Goal: Use online tool/utility: Utilize a website feature to perform a specific function

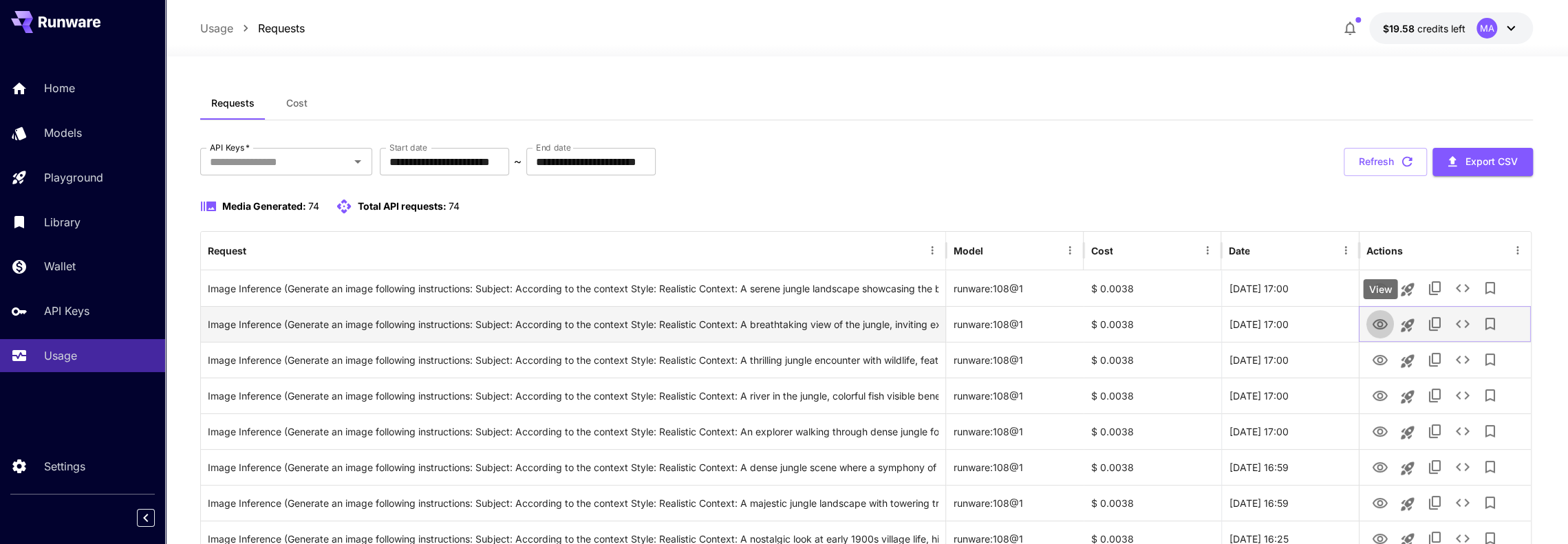
click at [1381, 324] on icon "View" at bounding box center [1380, 325] width 17 height 17
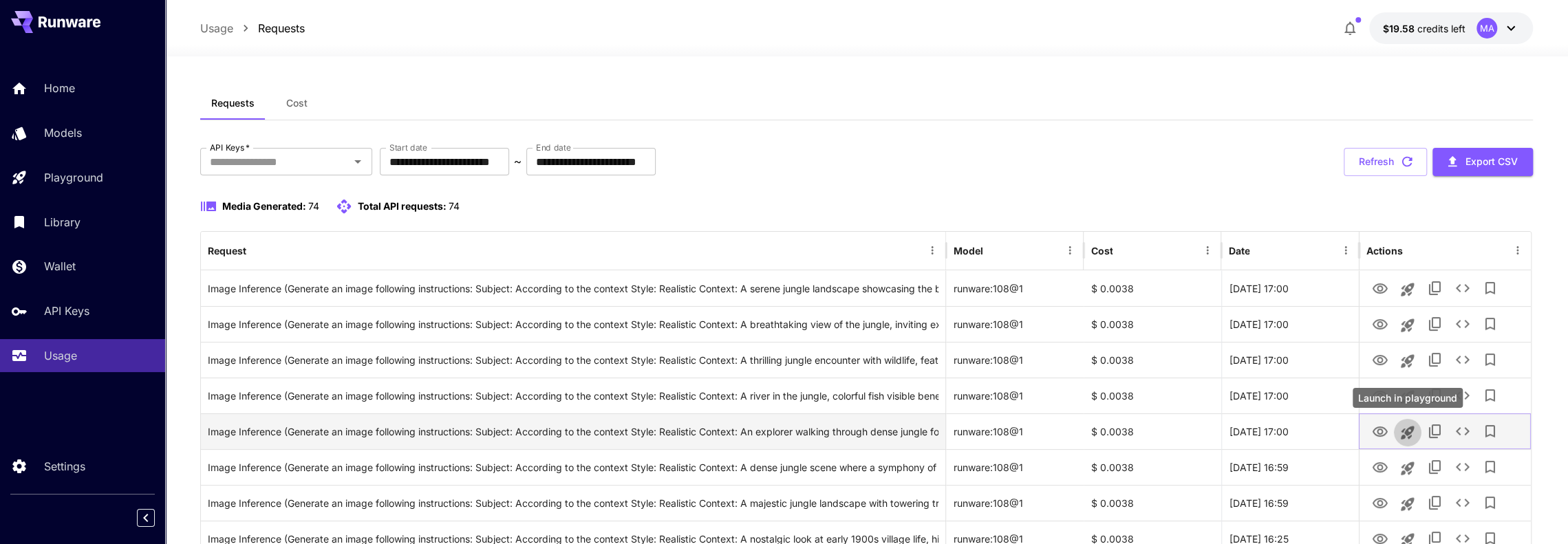
click at [1412, 432] on icon "Launch in playground" at bounding box center [1408, 433] width 17 height 17
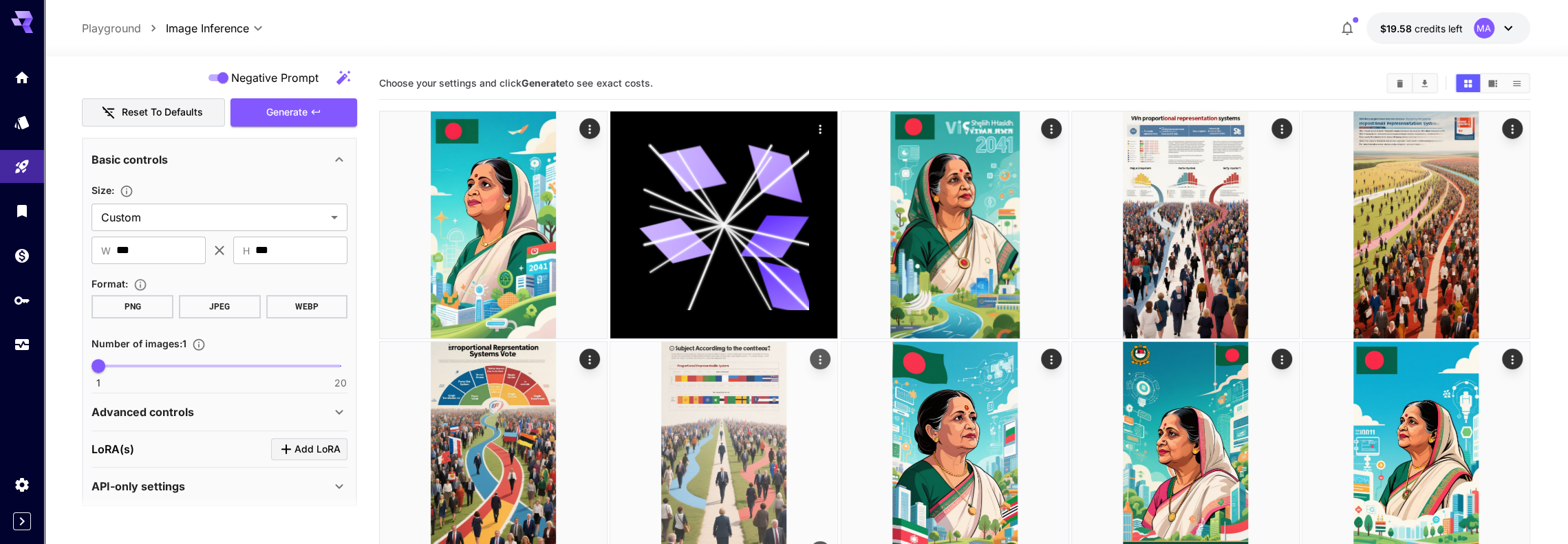
scroll to position [374, 0]
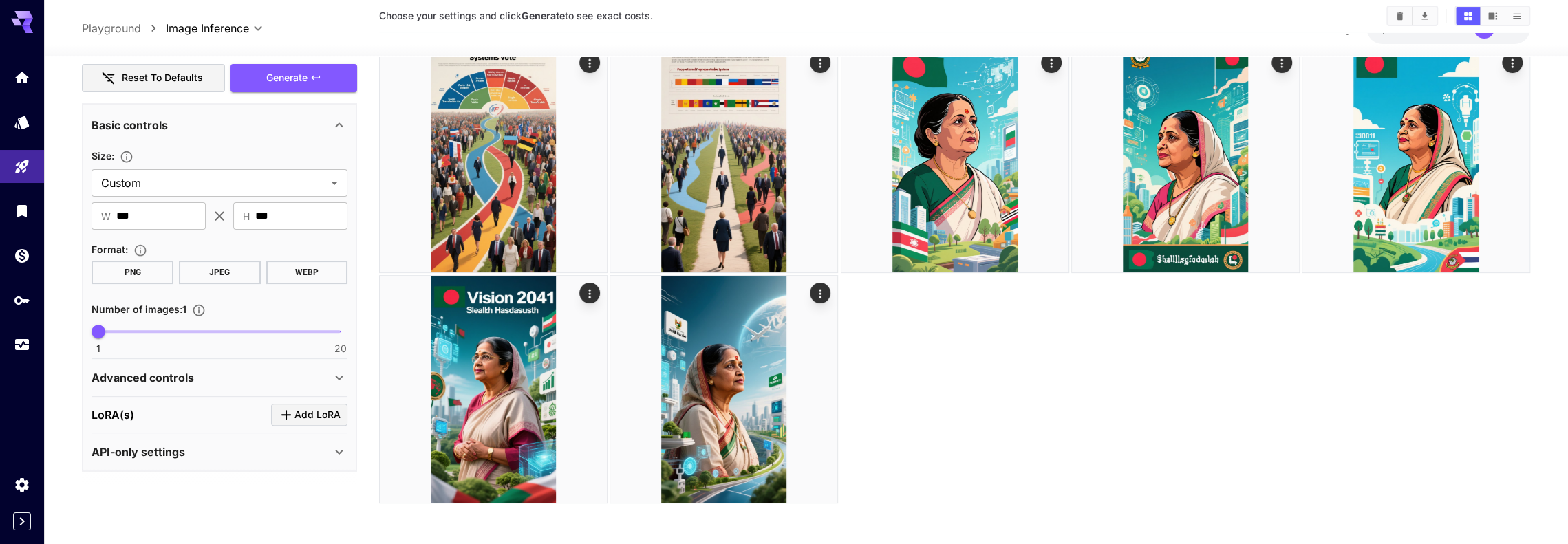
click at [1143, 475] on div at bounding box center [954, 159] width 1150 height 690
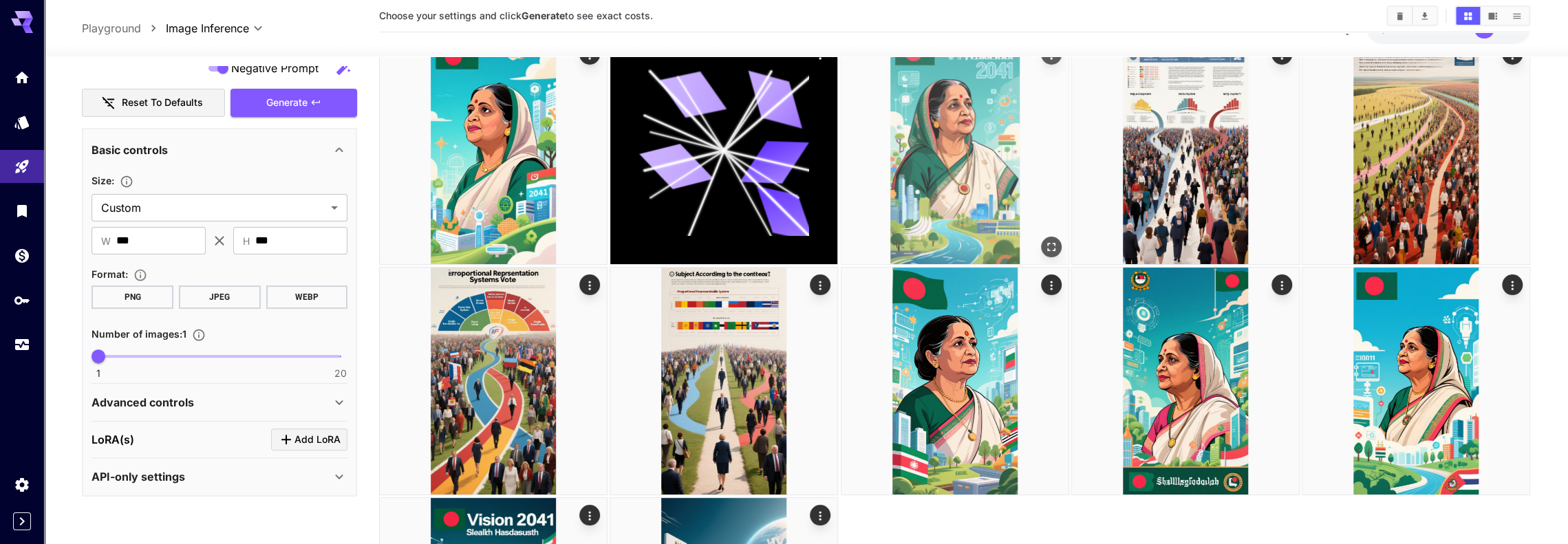
scroll to position [0, 0]
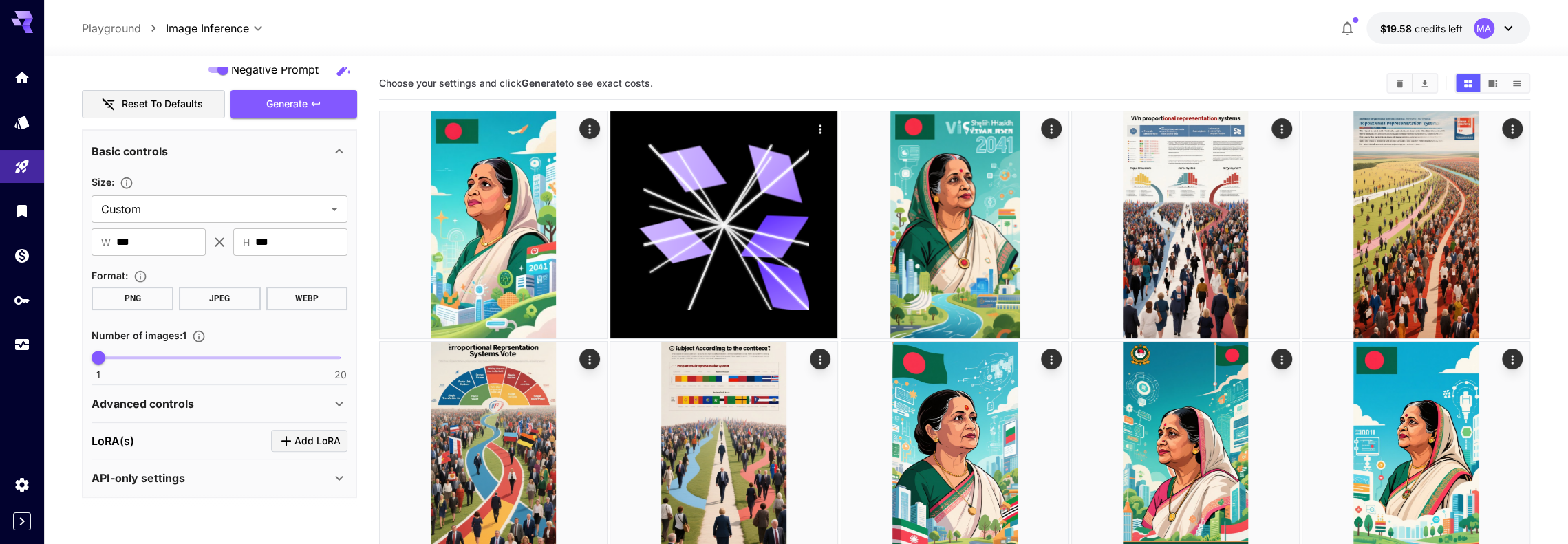
click at [532, 82] on b "Generate" at bounding box center [543, 83] width 43 height 12
click at [531, 82] on b "Generate" at bounding box center [543, 83] width 43 height 12
click at [15, 350] on icon "Usage" at bounding box center [24, 343] width 17 height 17
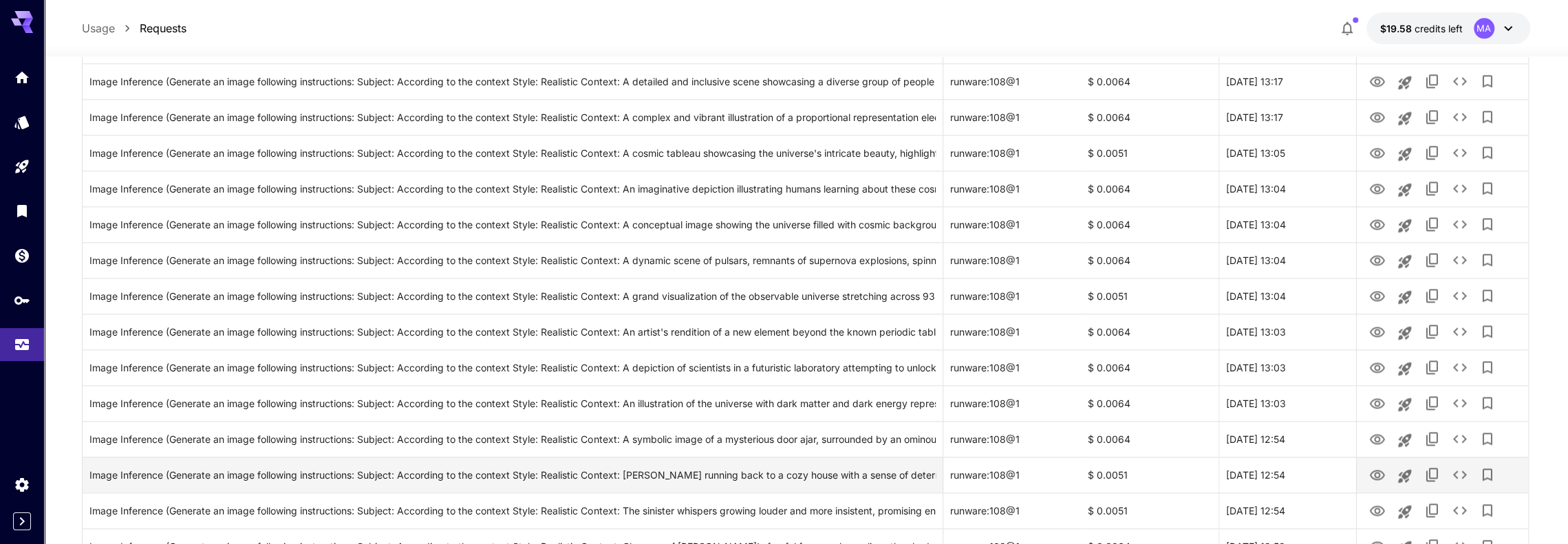
scroll to position [1592, 0]
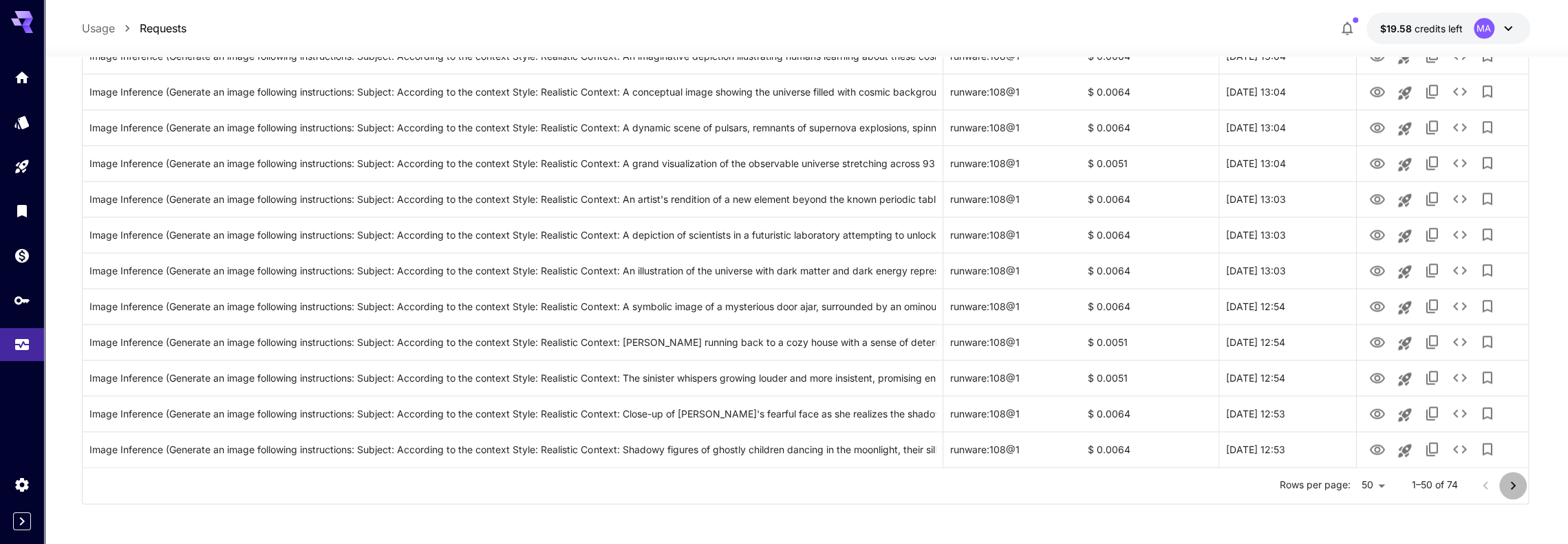
click at [1513, 482] on icon "Go to next page" at bounding box center [1513, 486] width 17 height 17
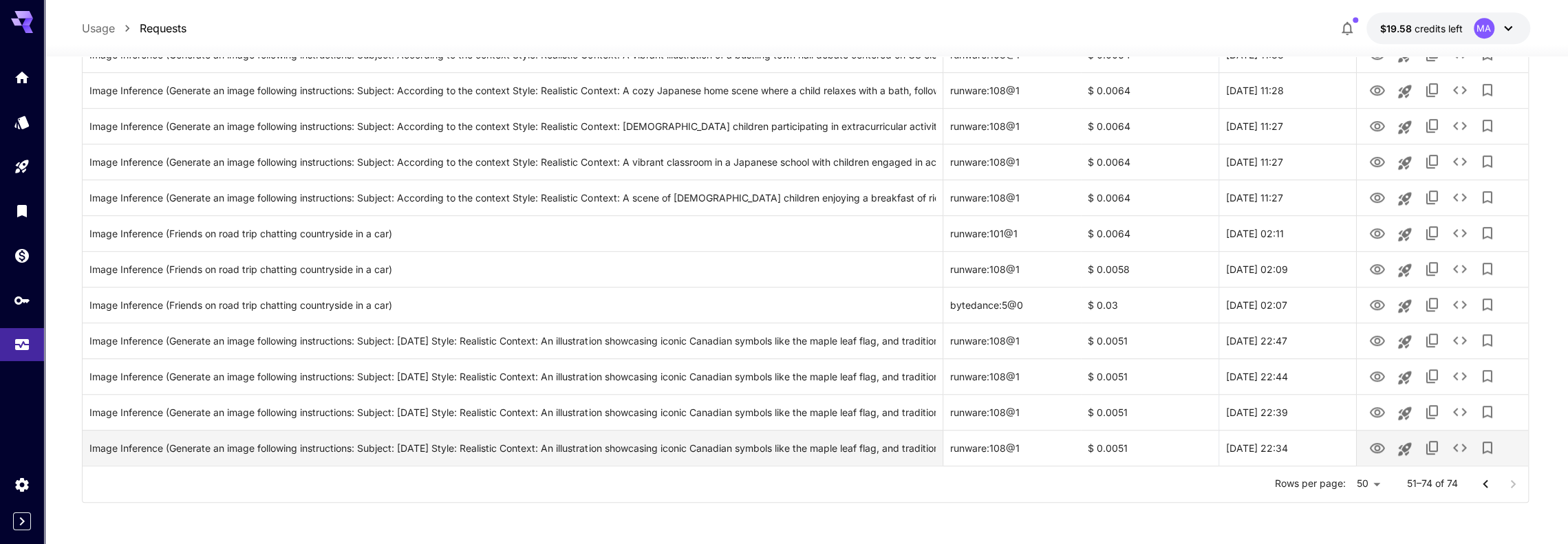
scroll to position [662, 0]
click at [1523, 484] on div at bounding box center [1499, 485] width 55 height 27
click at [1518, 487] on div at bounding box center [1499, 485] width 55 height 27
click at [1382, 445] on icon "View" at bounding box center [1377, 450] width 17 height 17
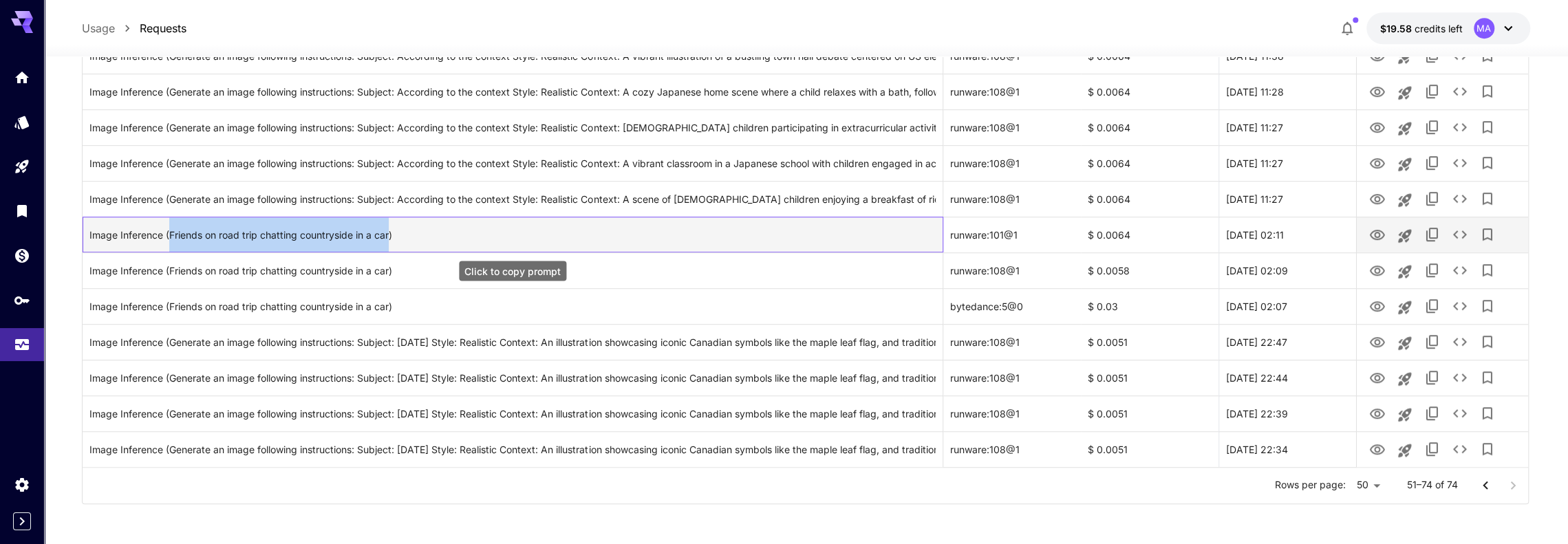
drag, startPoint x: 393, startPoint y: 231, endPoint x: 170, endPoint y: 232, distance: 223.0
click at [170, 232] on div "Image Inference (Friends on road trip chatting countryside in a car)" at bounding box center [512, 235] width 846 height 35
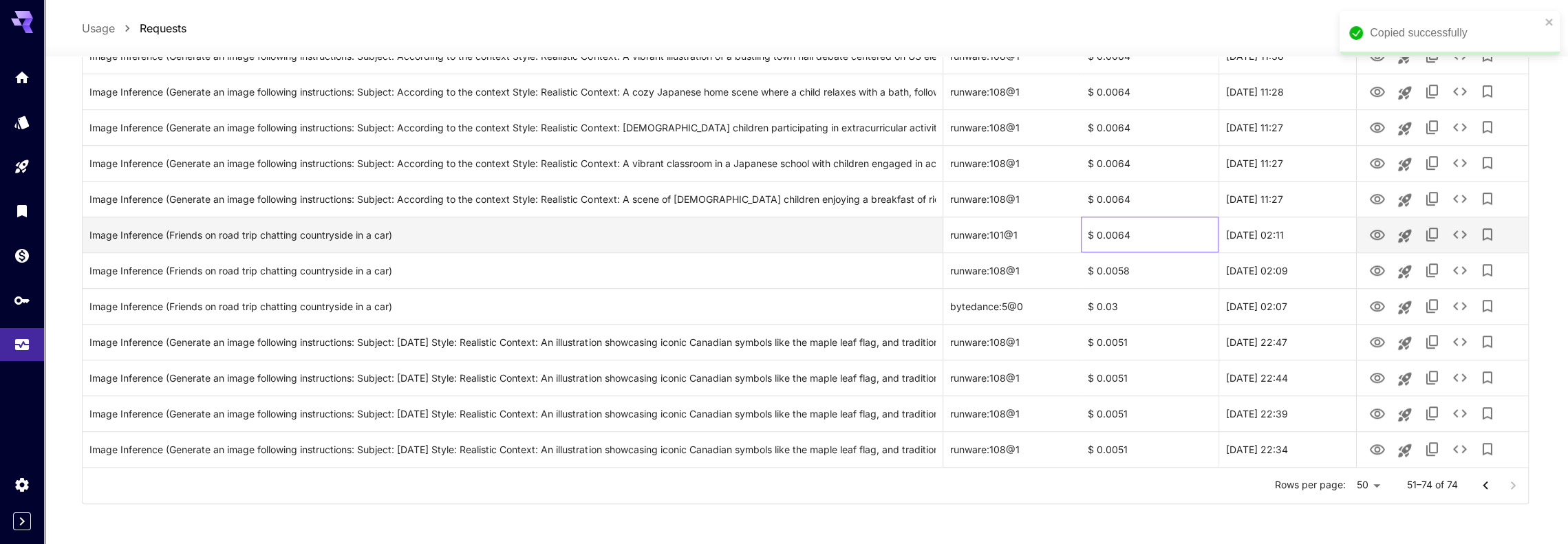
click at [1120, 233] on div "$ 0.0064" at bounding box center [1150, 234] width 137 height 36
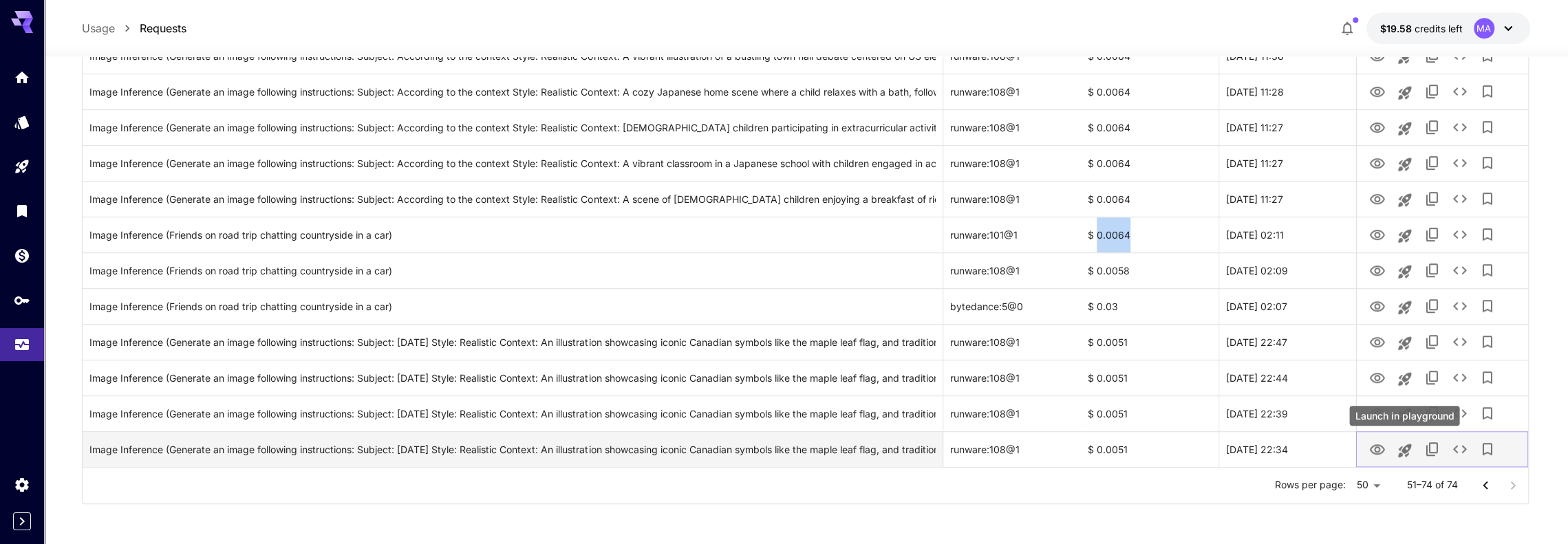
click at [1407, 447] on icon "Launch in playground" at bounding box center [1405, 451] width 17 height 17
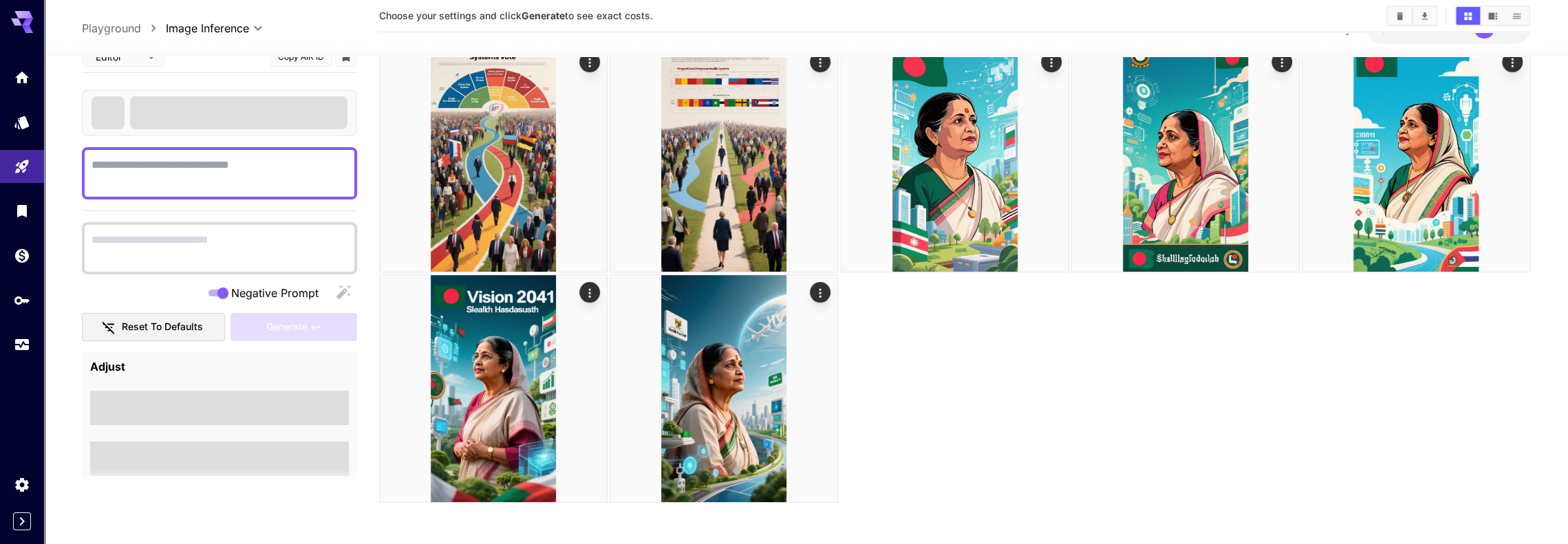
scroll to position [297, 0]
type textarea "**********"
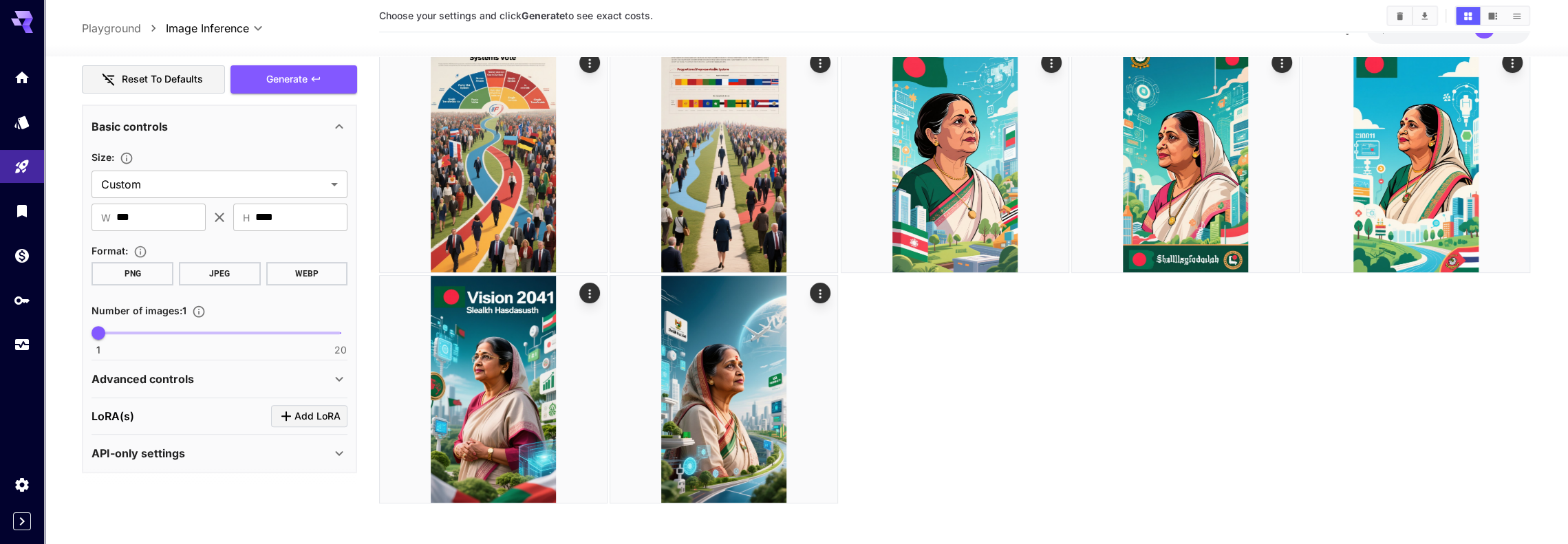
scroll to position [341, 0]
click at [327, 376] on div "Advanced controls" at bounding box center [212, 378] width 240 height 17
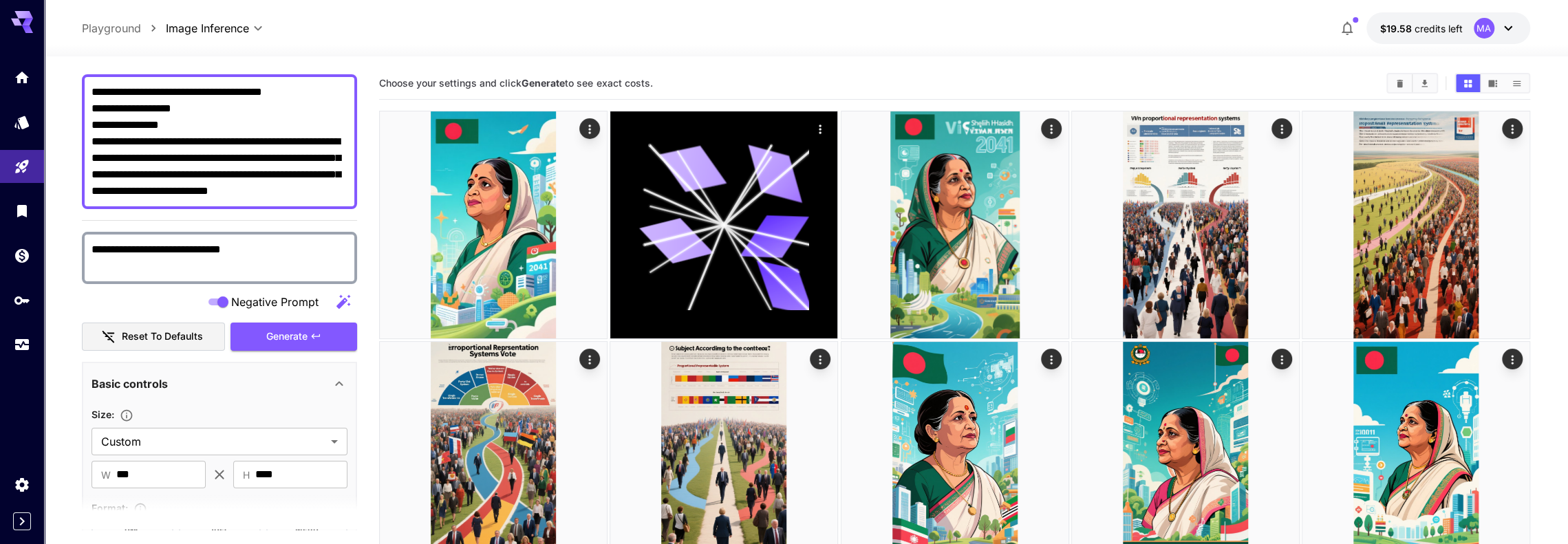
scroll to position [54, 0]
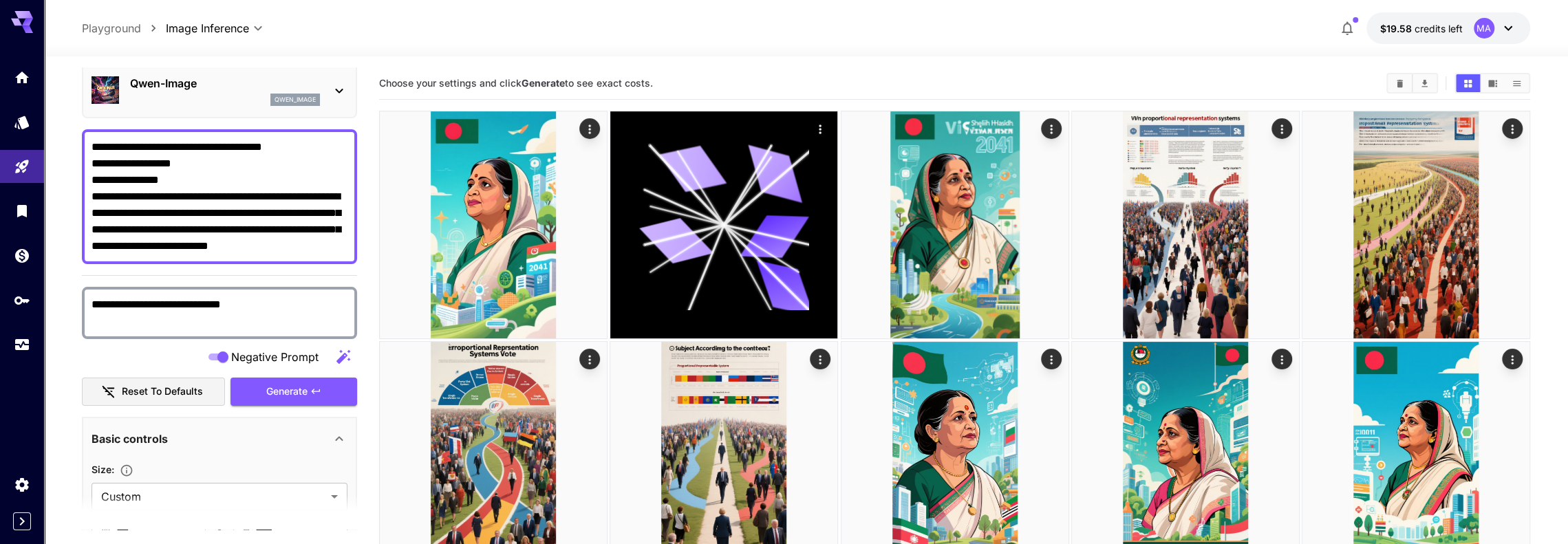
click at [260, 307] on textarea "**********" at bounding box center [219, 313] width 256 height 33
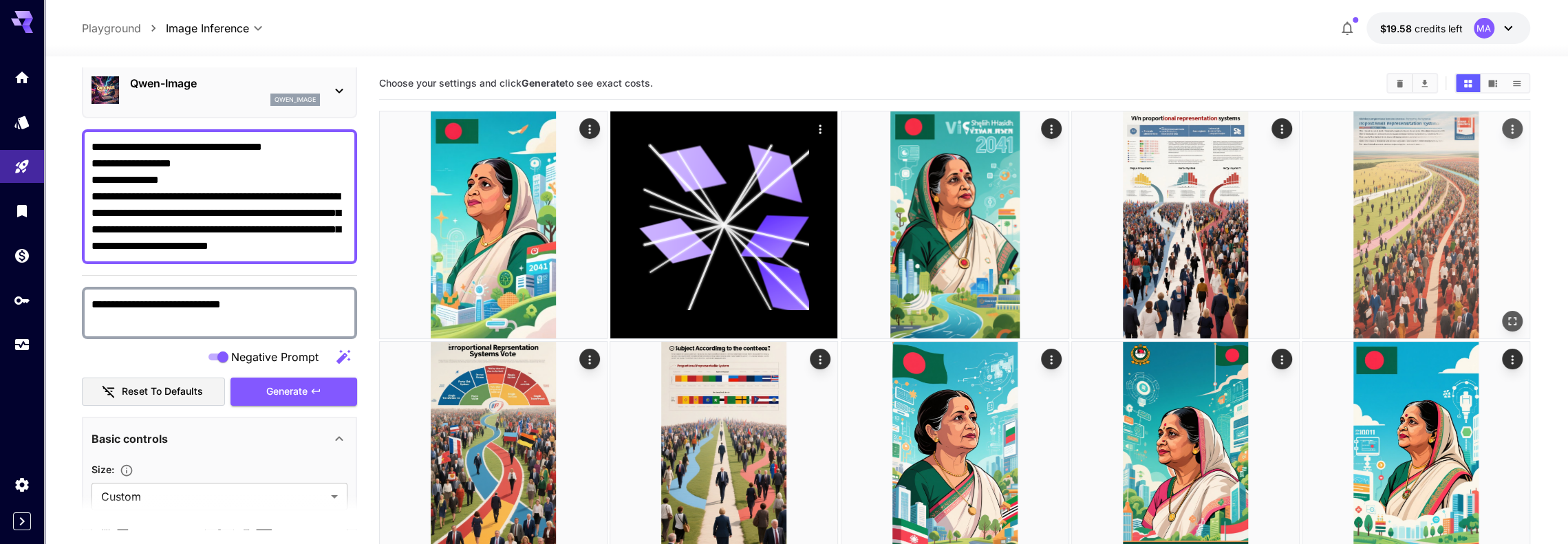
drag, startPoint x: 278, startPoint y: 389, endPoint x: 407, endPoint y: 352, distance: 134.2
click at [278, 388] on span "Generate" at bounding box center [287, 392] width 41 height 18
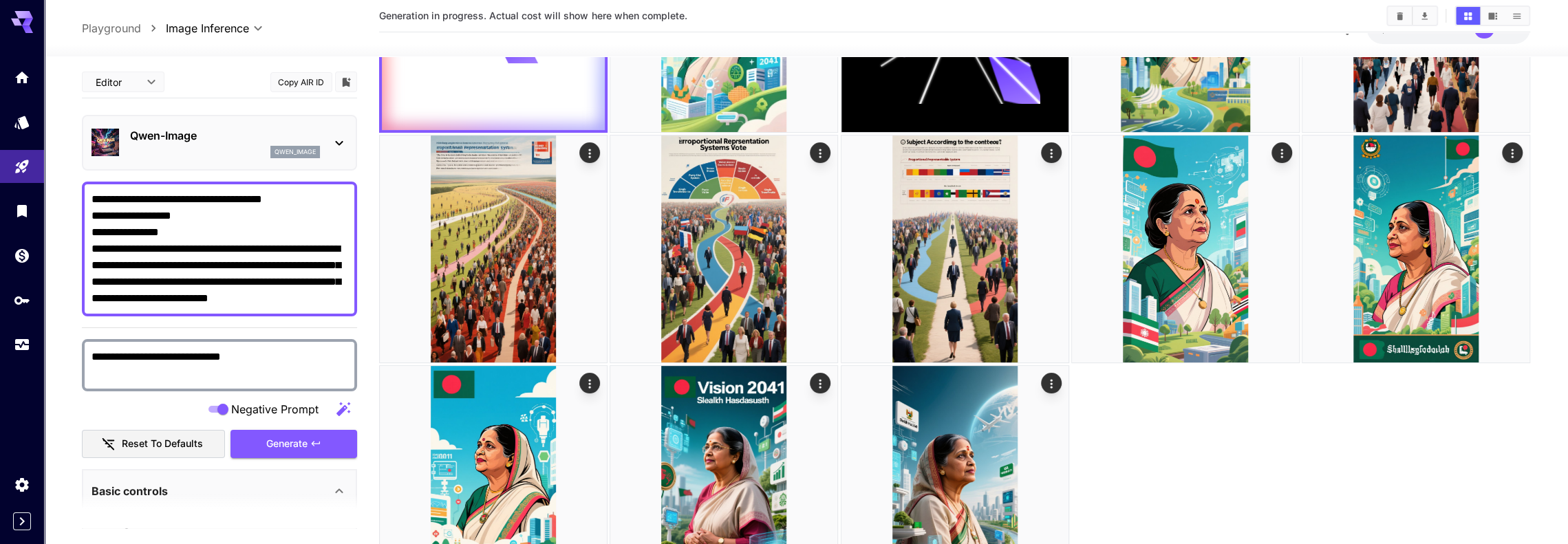
scroll to position [0, 0]
click at [122, 231] on textarea "**********" at bounding box center [219, 249] width 256 height 116
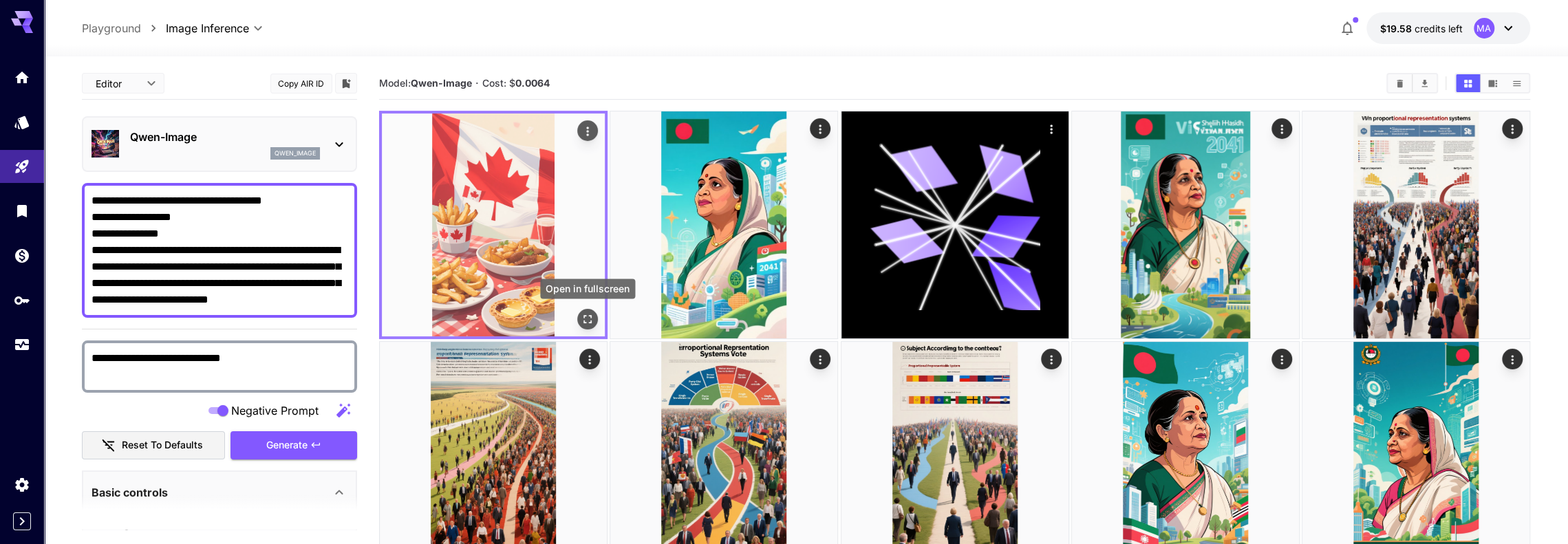
click at [581, 313] on icon "Open in fullscreen" at bounding box center [587, 320] width 14 height 14
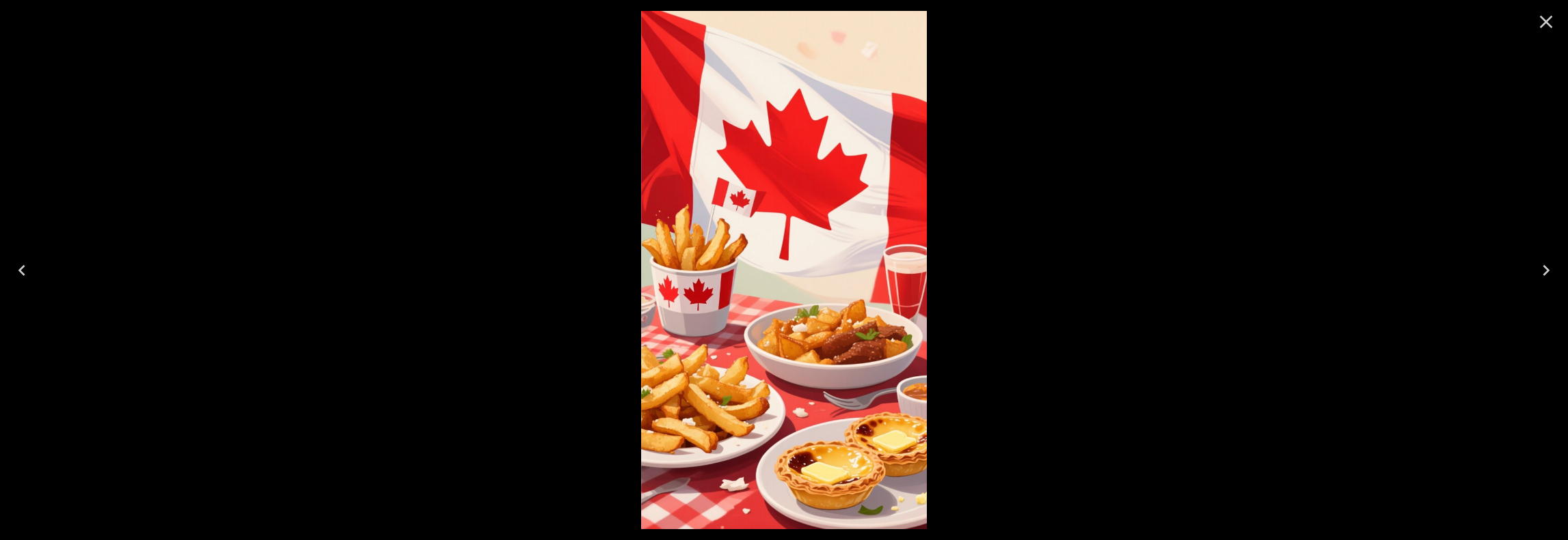
click at [1544, 19] on icon "Close" at bounding box center [1546, 22] width 13 height 13
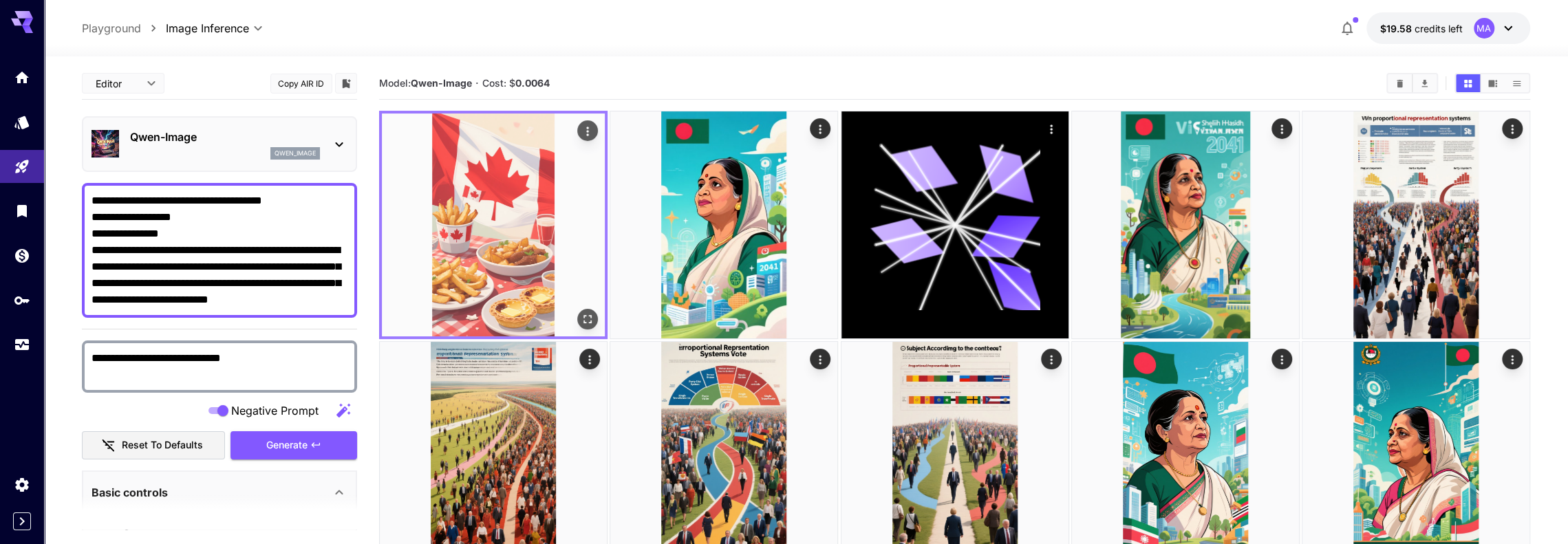
drag, startPoint x: 461, startPoint y: 179, endPoint x: 488, endPoint y: 177, distance: 27.1
click at [462, 179] on img at bounding box center [493, 225] width 223 height 223
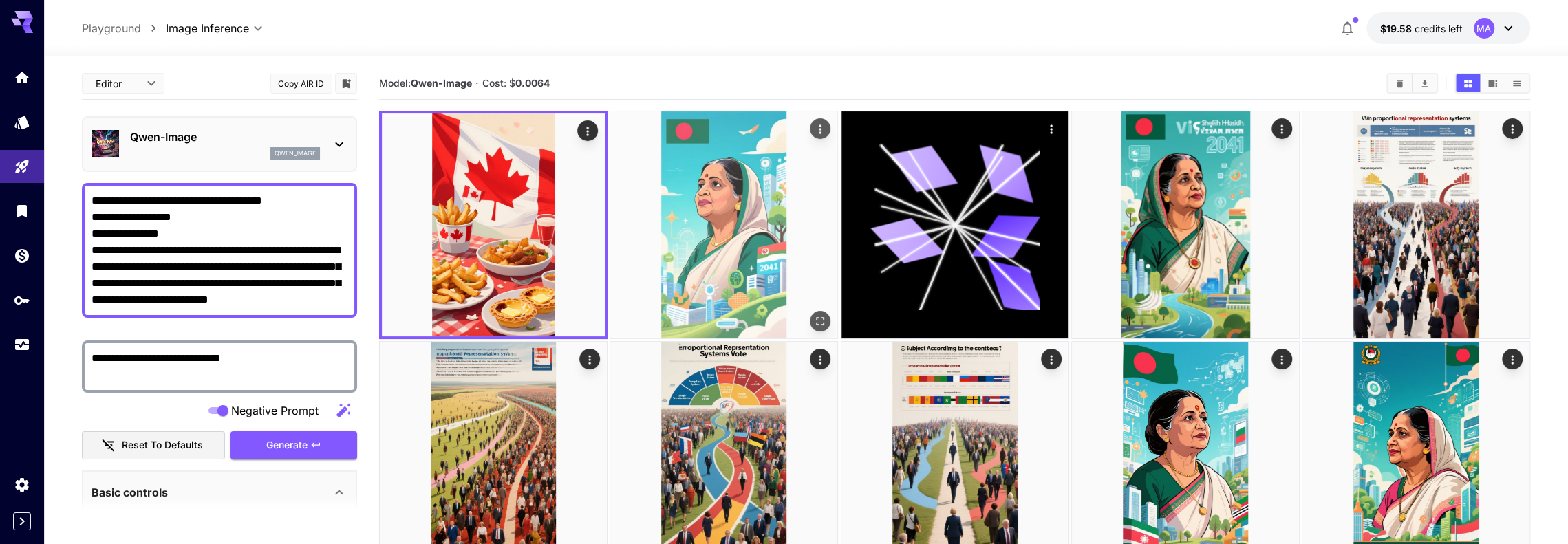
click at [707, 173] on img at bounding box center [724, 225] width 227 height 227
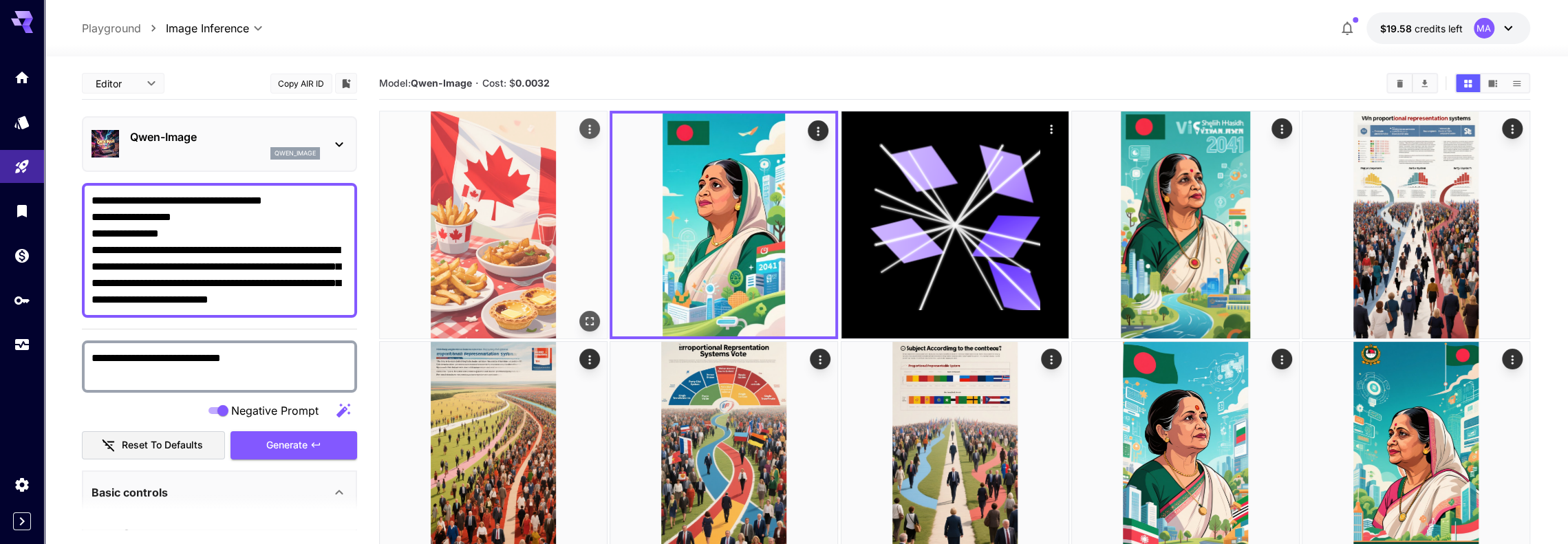
click at [482, 215] on img at bounding box center [493, 225] width 227 height 227
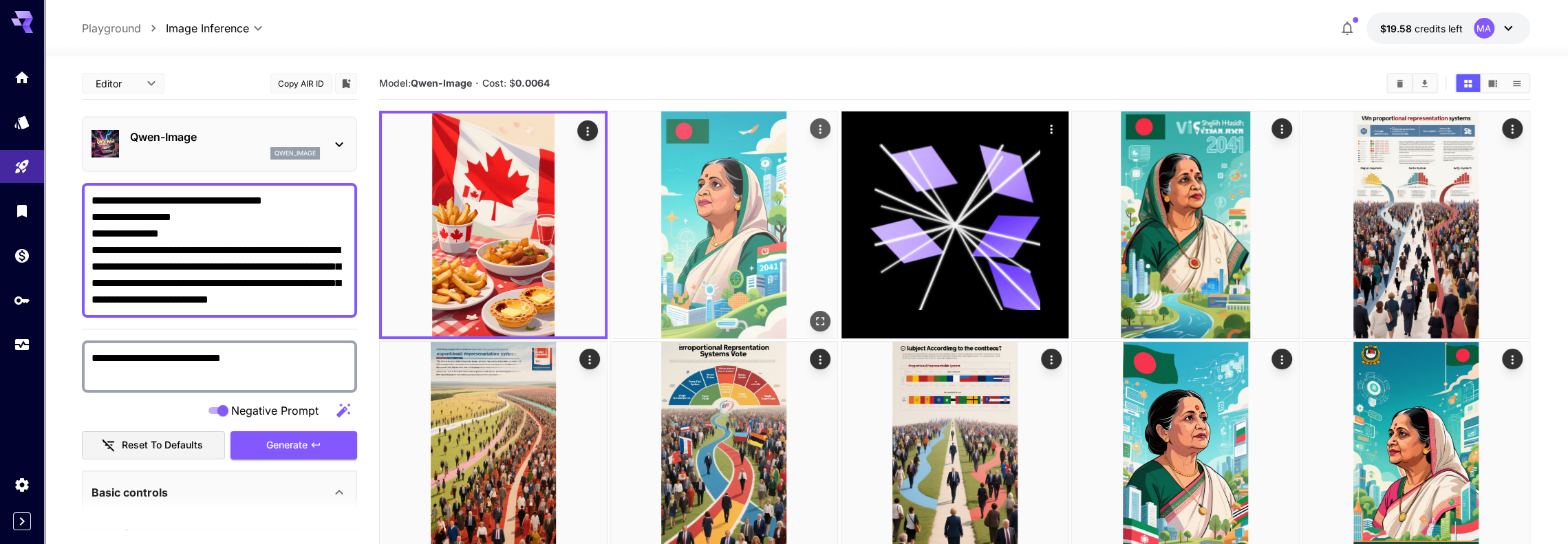
click at [743, 210] on img at bounding box center [724, 225] width 227 height 227
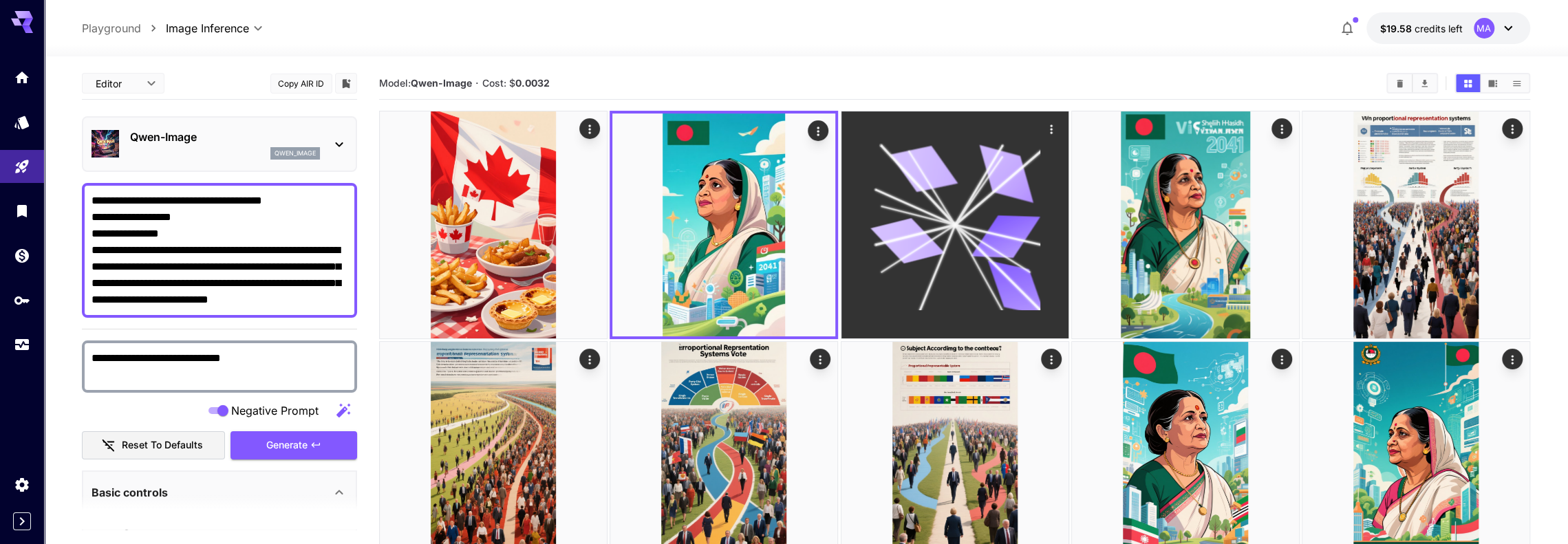
click at [893, 233] on icon at bounding box center [908, 240] width 74 height 55
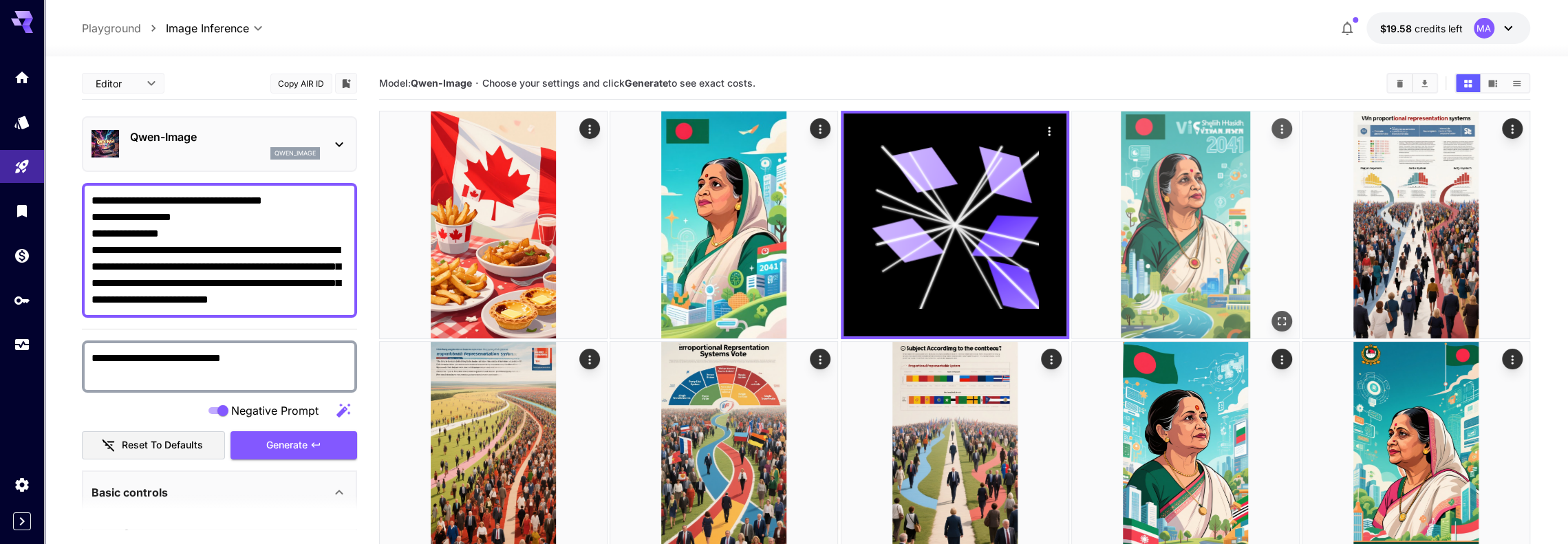
drag, startPoint x: 1180, startPoint y: 216, endPoint x: 1131, endPoint y: 224, distance: 49.6
click at [1180, 215] on img at bounding box center [1185, 225] width 227 height 227
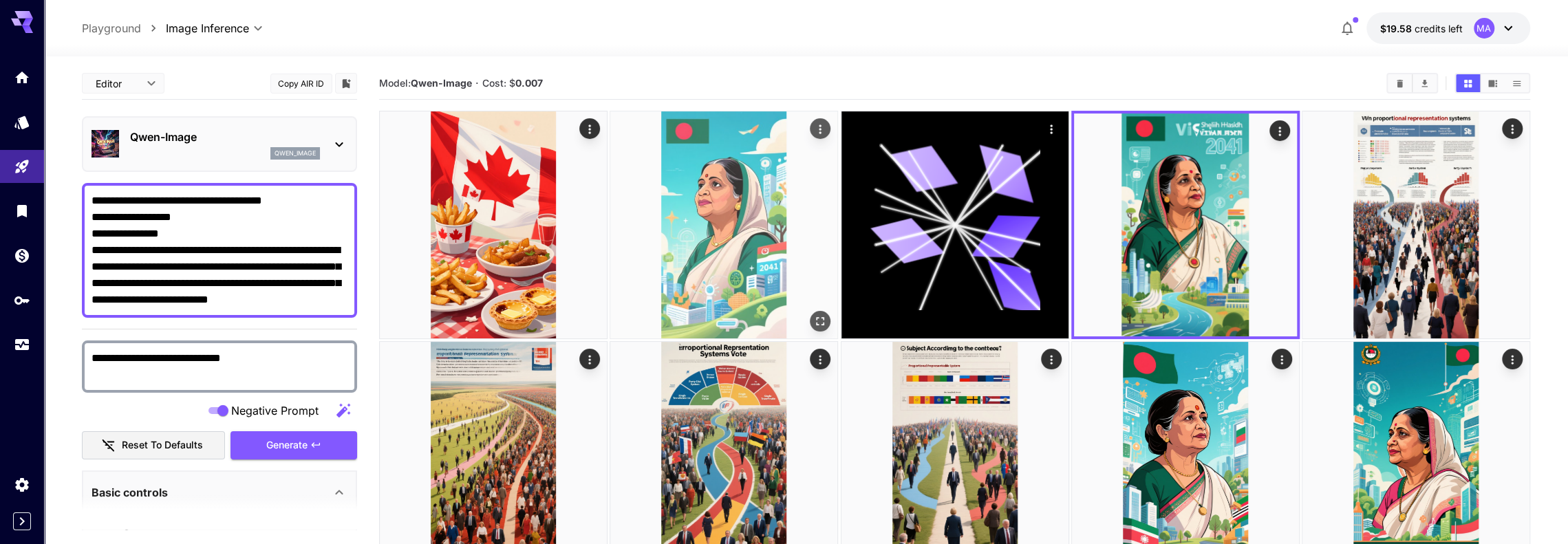
click at [716, 215] on img at bounding box center [724, 225] width 227 height 227
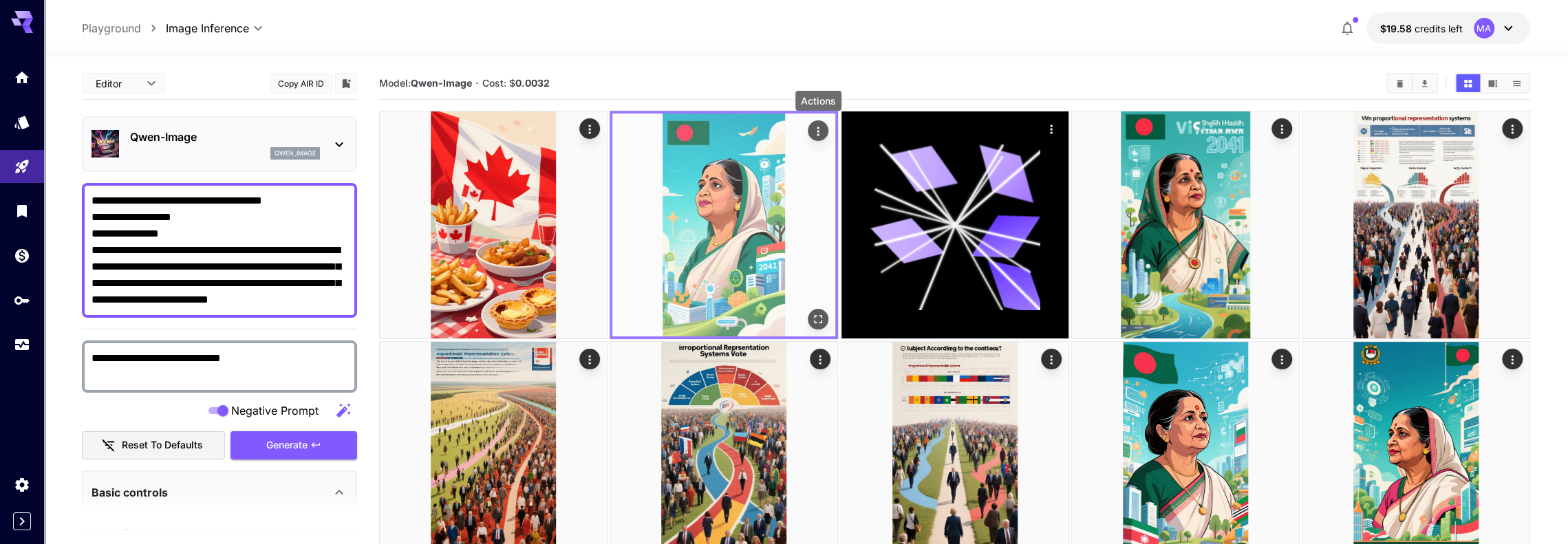
click at [813, 131] on icon "Actions" at bounding box center [818, 132] width 14 height 14
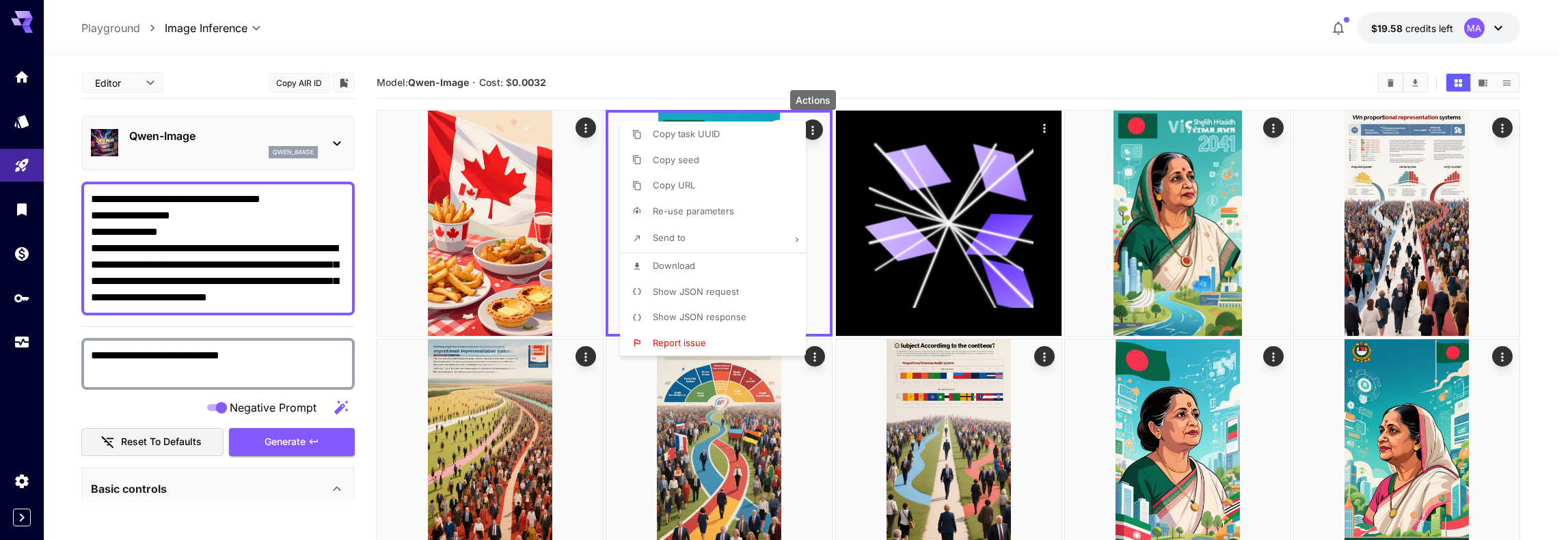
click at [719, 208] on span "Re-use parameters" at bounding box center [693, 211] width 81 height 11
type input "*********"
type input "*"
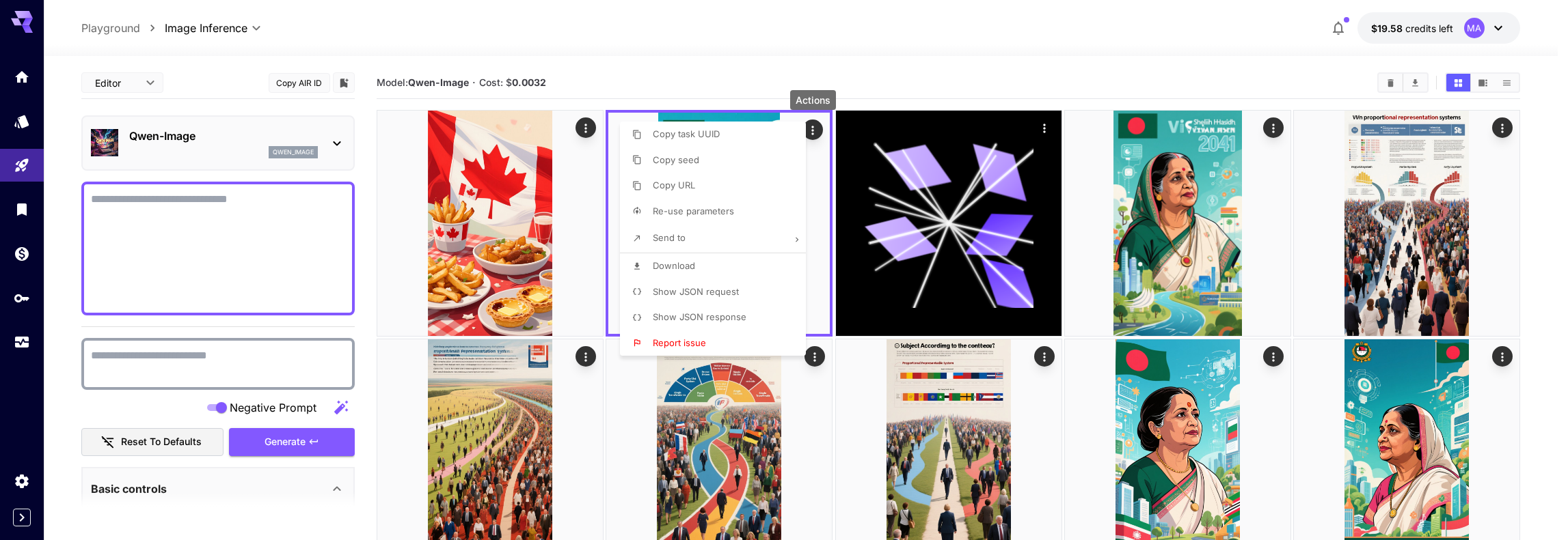
type textarea "**********"
type input "******"
type input "***"
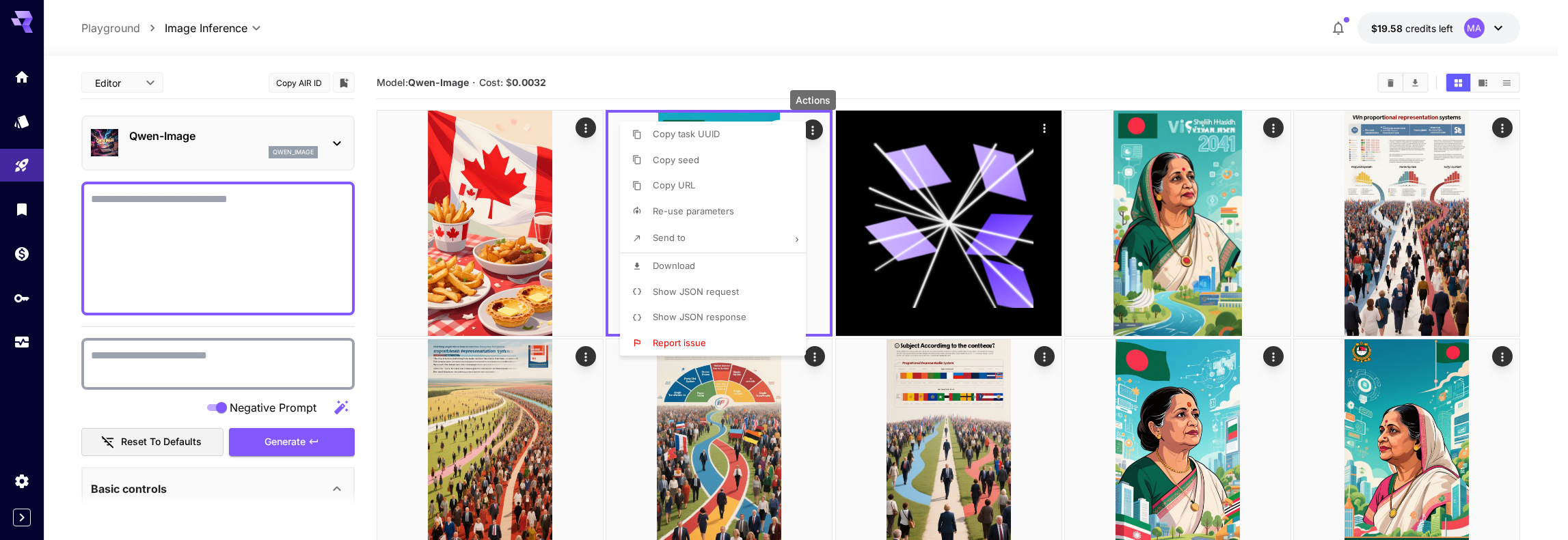
type input "**"
type input "*"
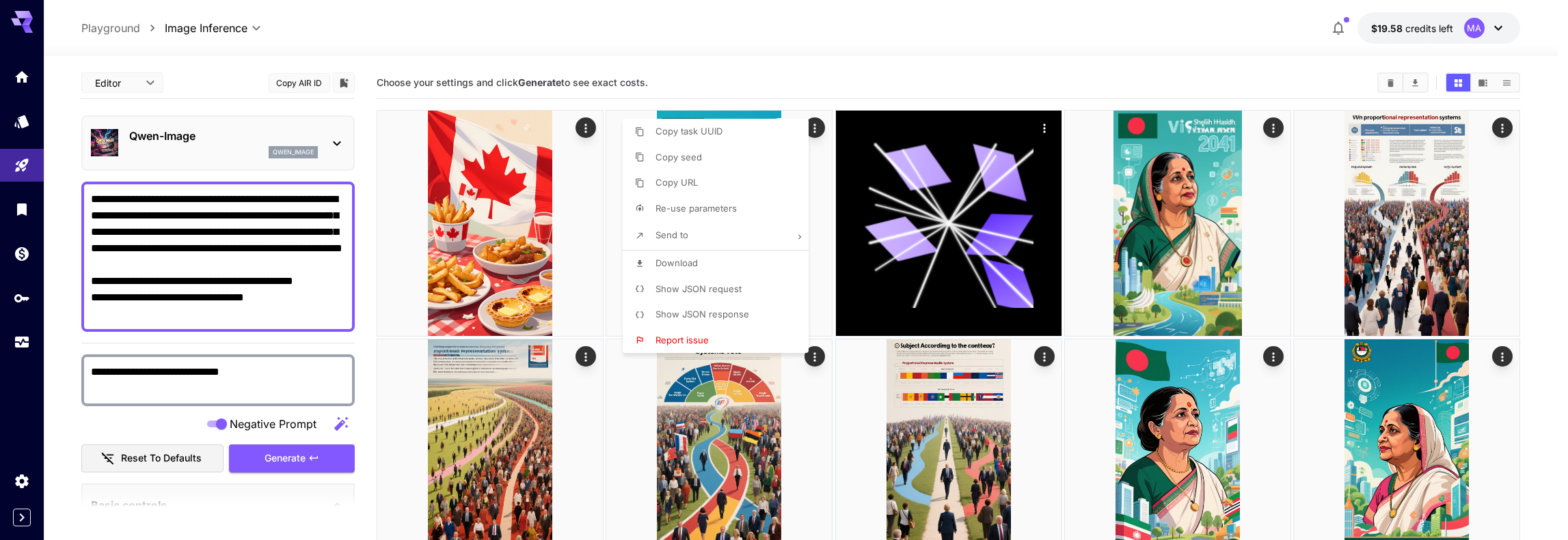
click at [153, 420] on div at bounding box center [784, 270] width 1568 height 540
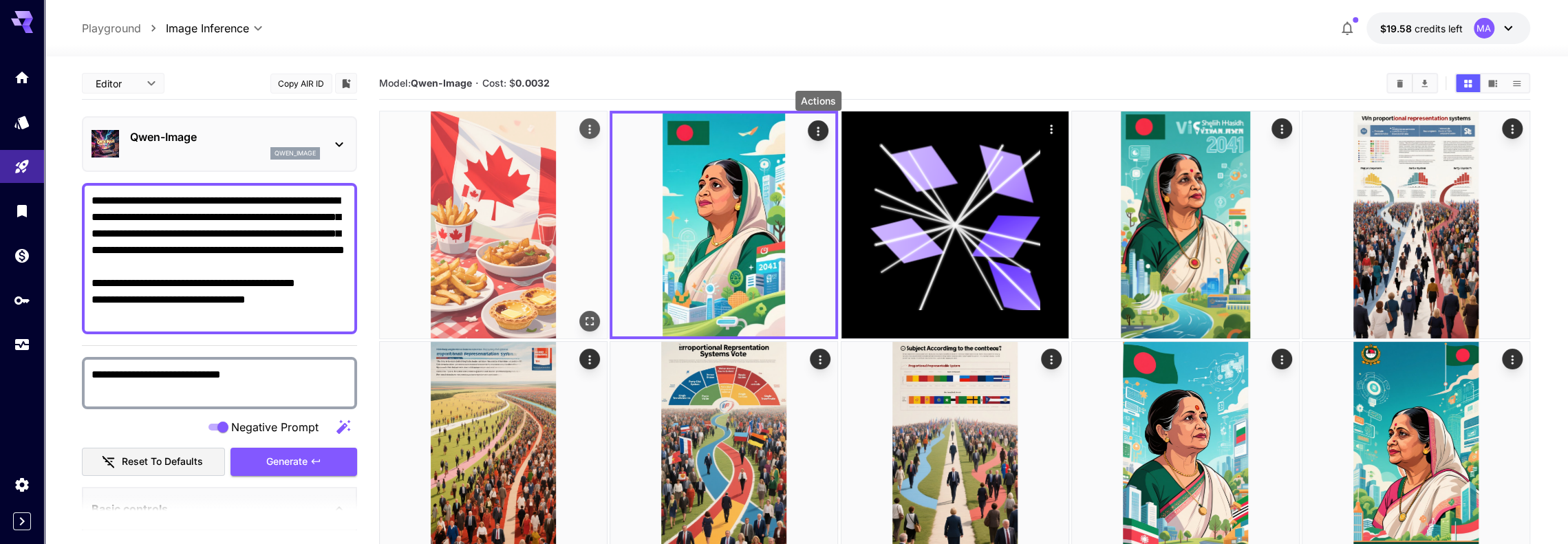
click at [497, 240] on img at bounding box center [493, 225] width 227 height 227
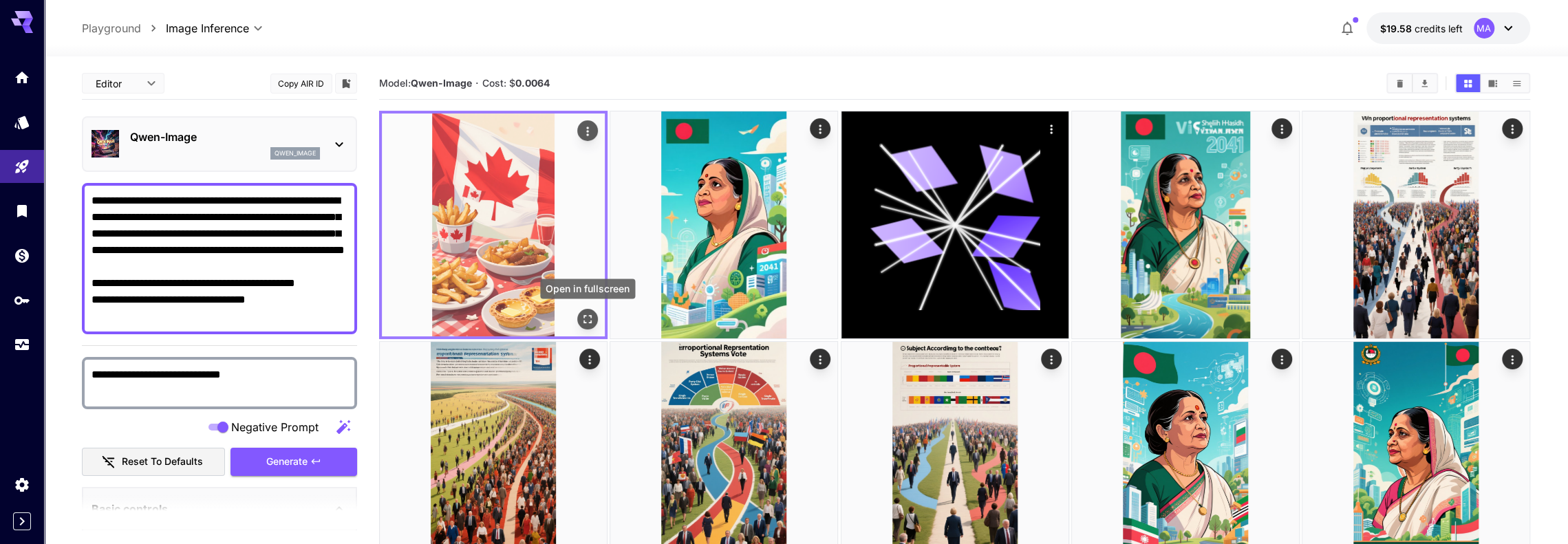
click at [592, 320] on icon "Open in fullscreen" at bounding box center [587, 320] width 14 height 14
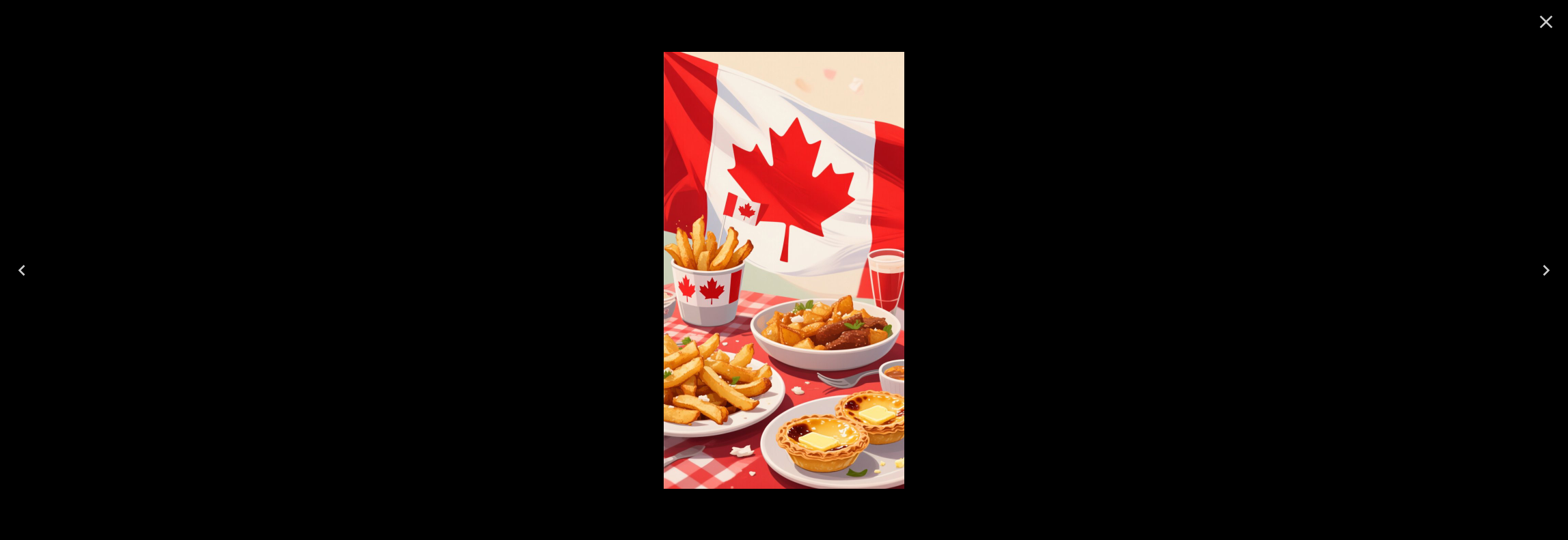
click at [1175, 257] on div at bounding box center [784, 270] width 1568 height 540
click at [1549, 25] on icon "Close" at bounding box center [1546, 22] width 13 height 13
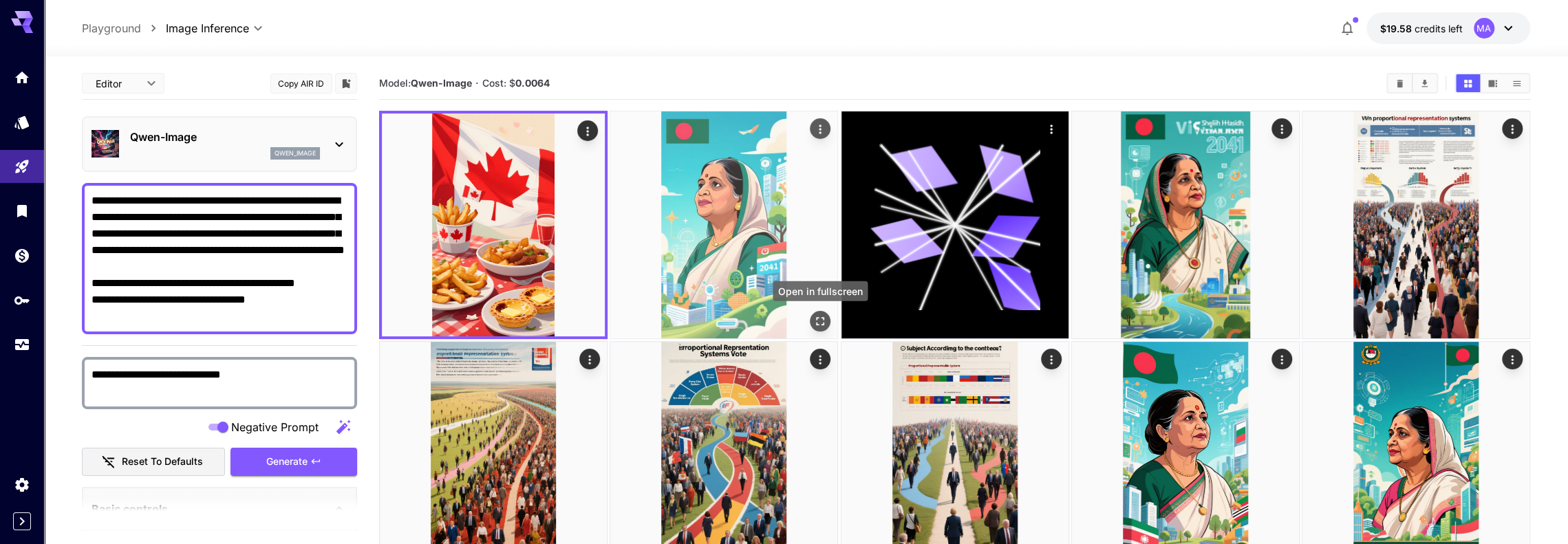
click at [823, 325] on icon "Open in fullscreen" at bounding box center [821, 322] width 8 height 8
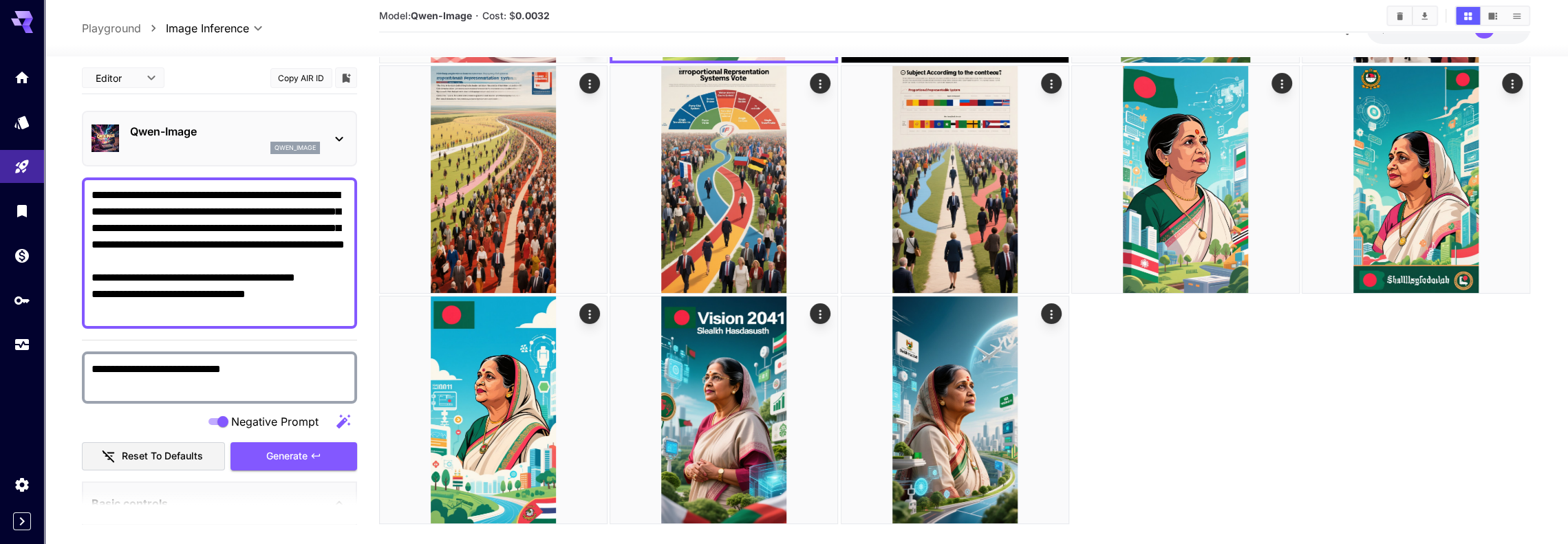
scroll to position [297, 0]
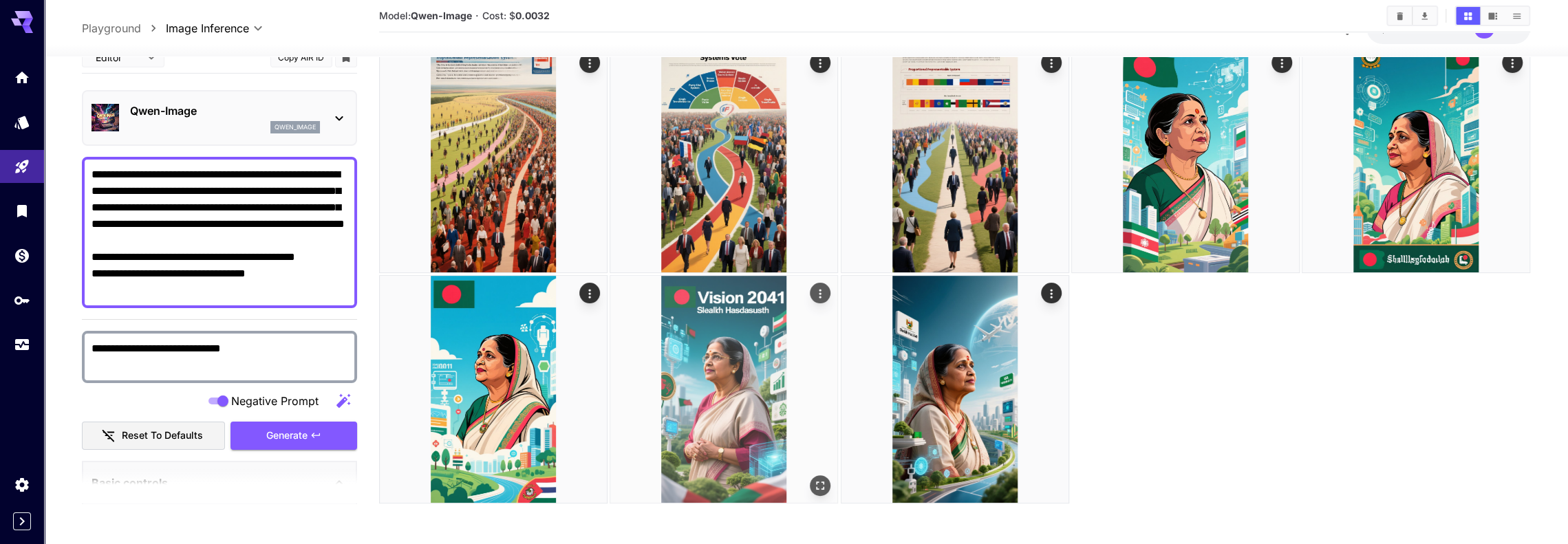
click at [738, 369] on img at bounding box center [724, 390] width 227 height 227
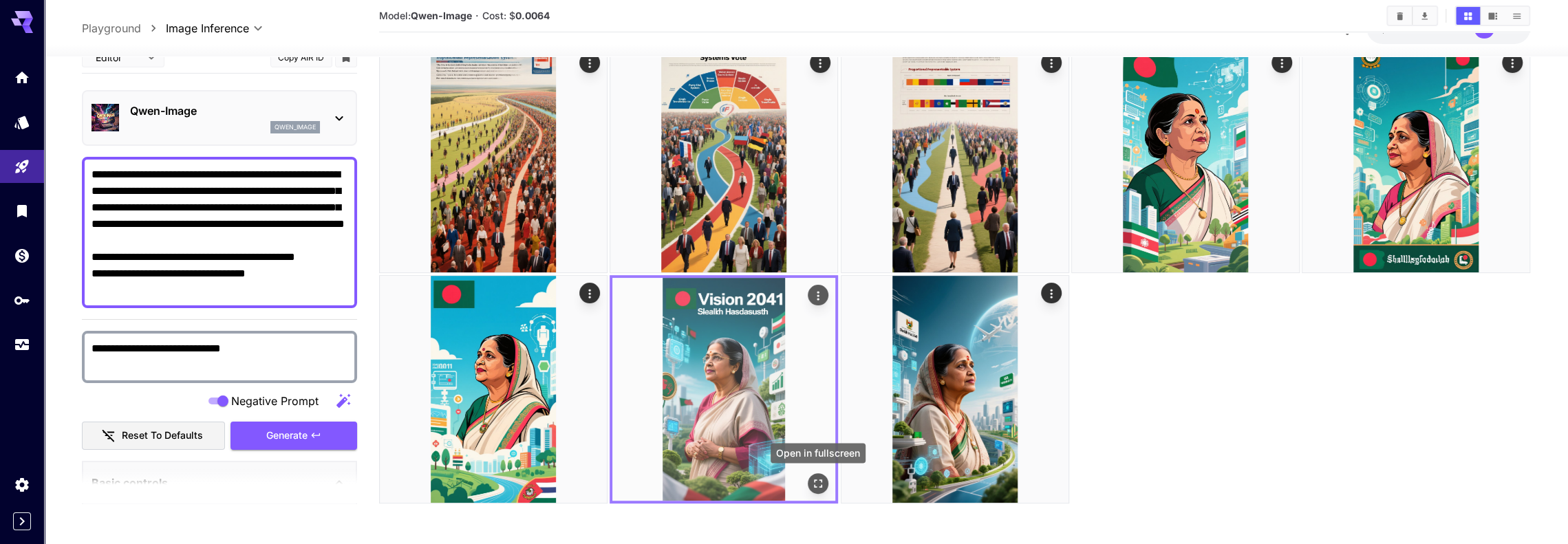
click at [814, 487] on icon "Open in fullscreen" at bounding box center [819, 484] width 8 height 8
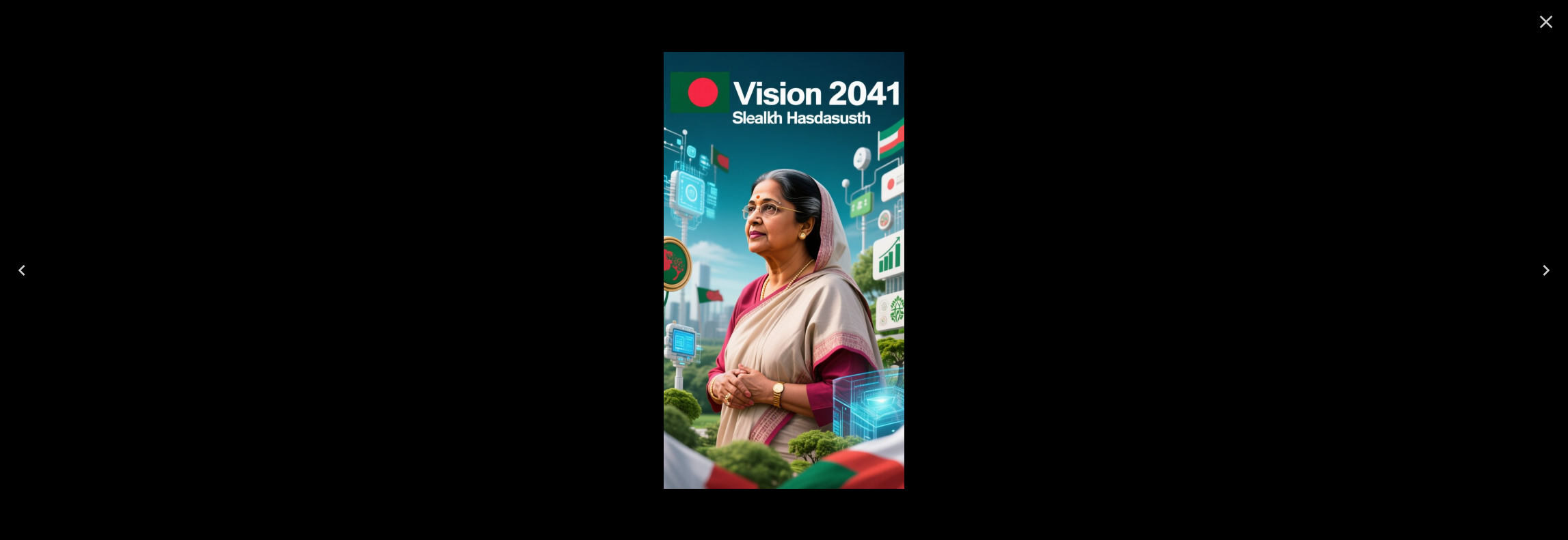
click at [798, 232] on img at bounding box center [784, 271] width 241 height 437
click at [1535, 19] on icon "Close" at bounding box center [1546, 22] width 22 height 22
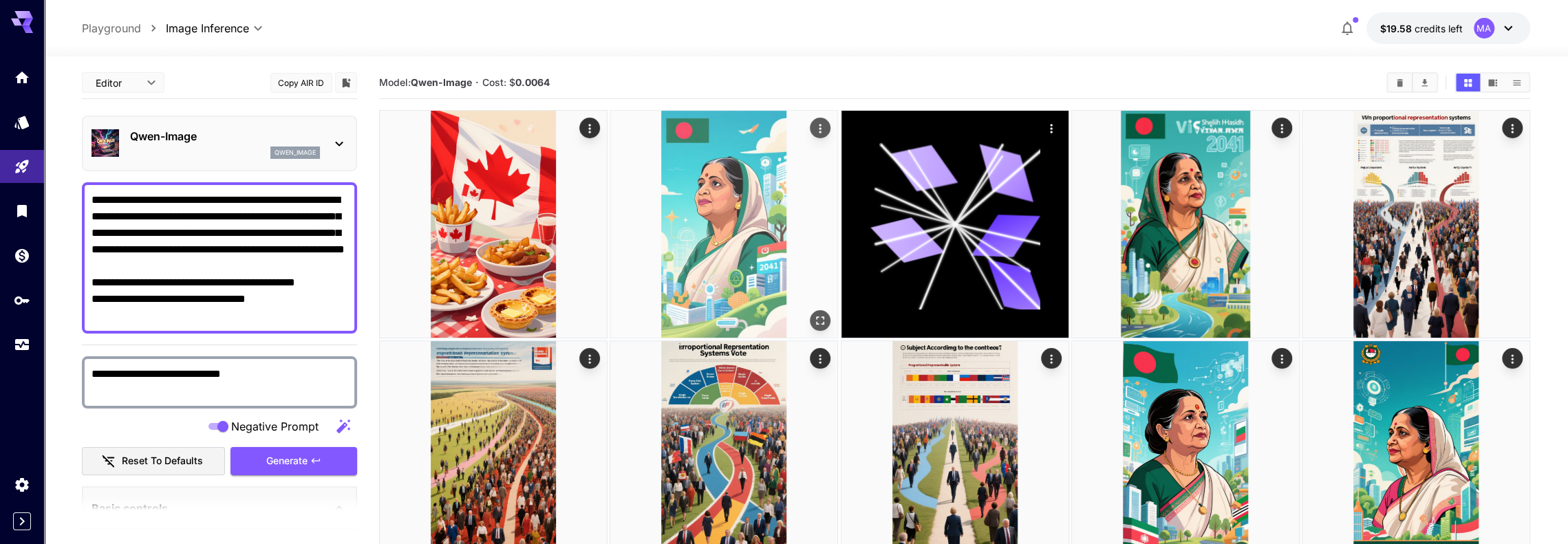
scroll to position [0, 0]
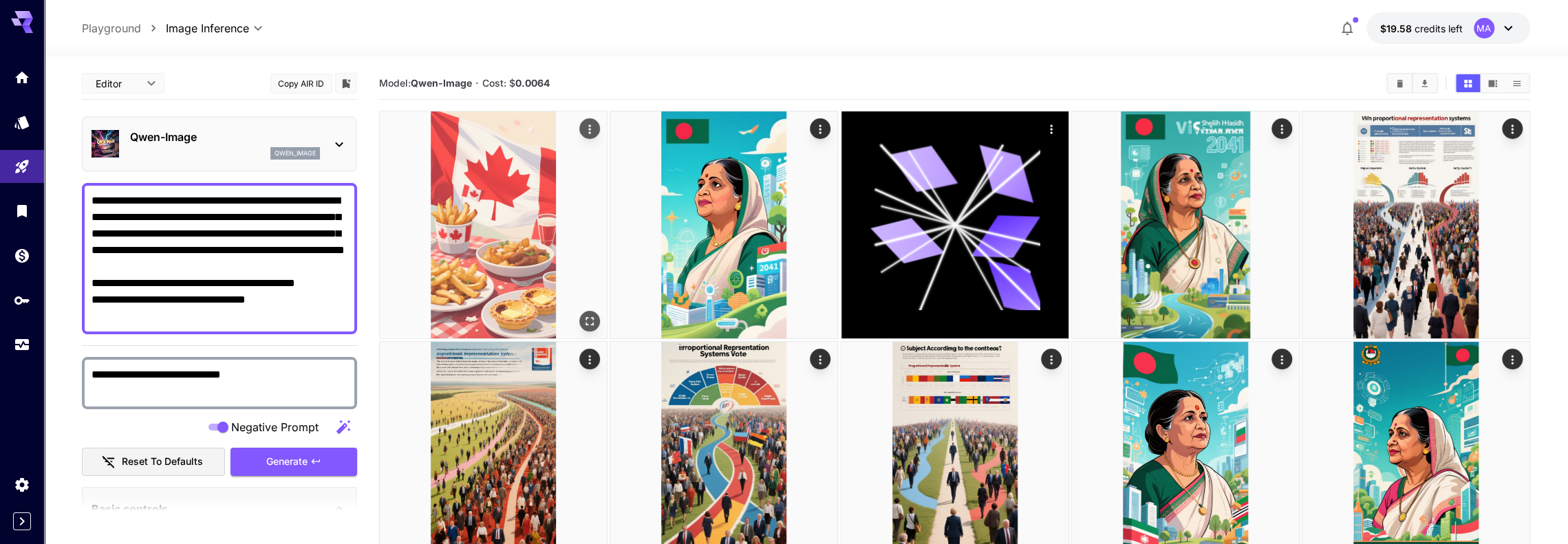
click at [515, 175] on img at bounding box center [493, 225] width 227 height 227
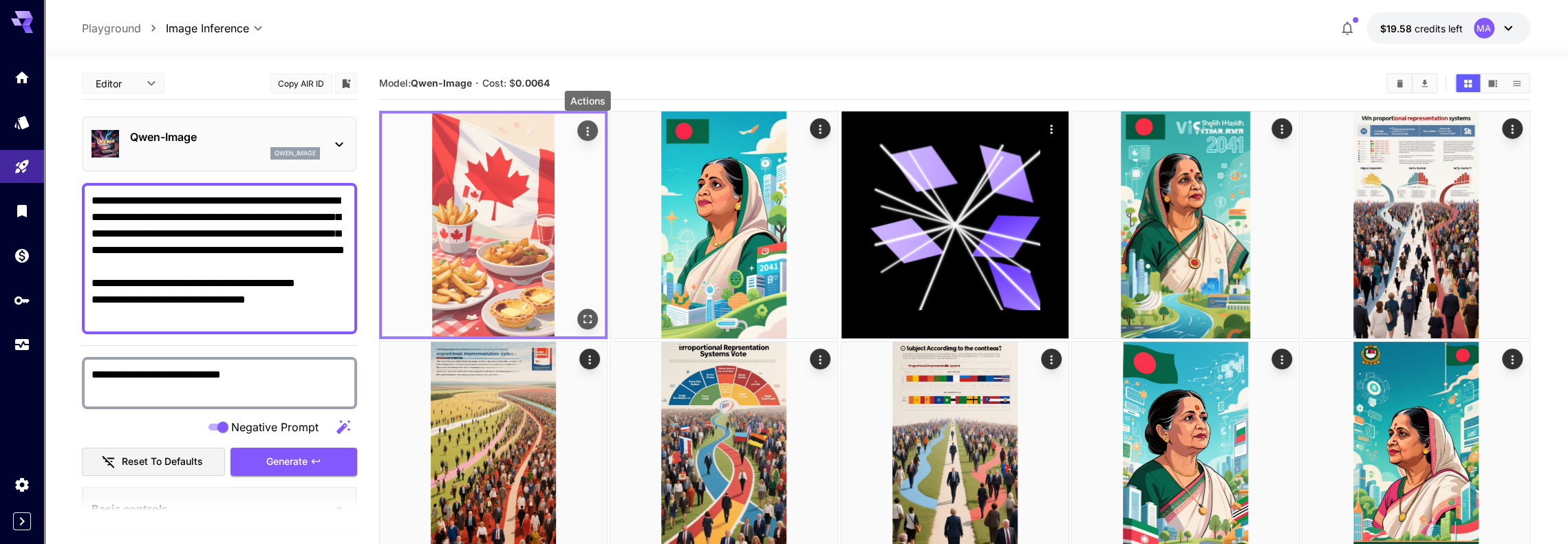
click at [589, 132] on icon "Actions" at bounding box center [587, 132] width 14 height 14
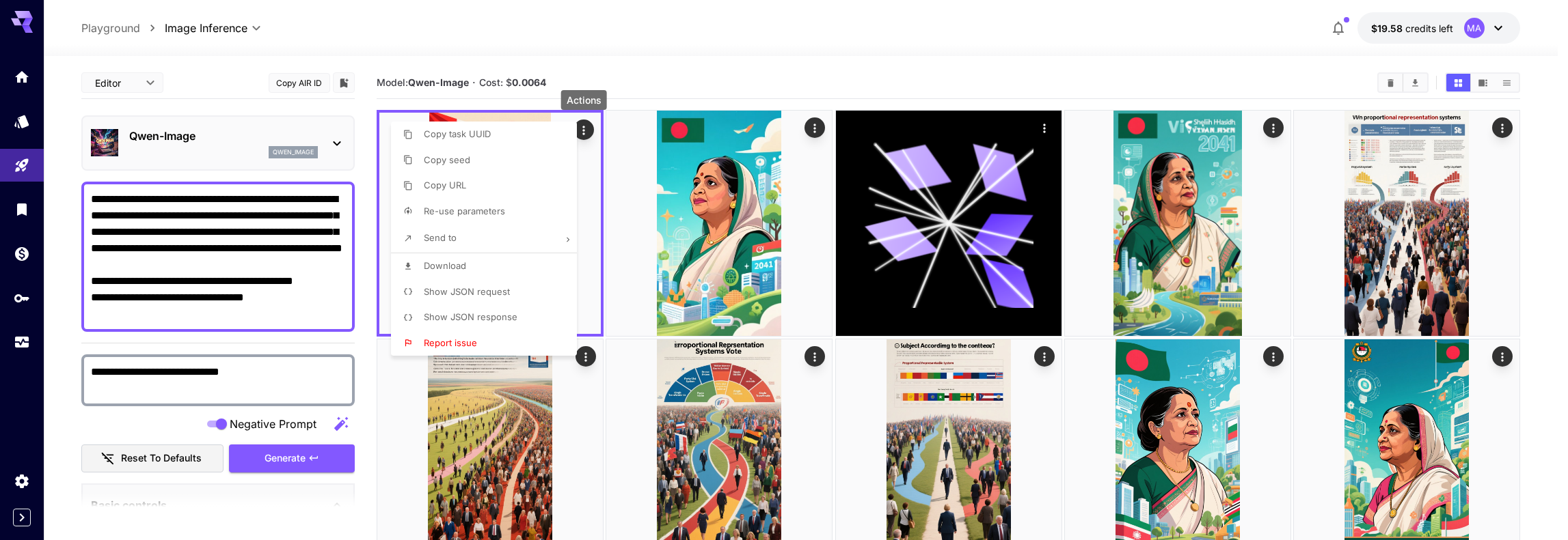
click at [1535, 387] on div at bounding box center [784, 270] width 1568 height 540
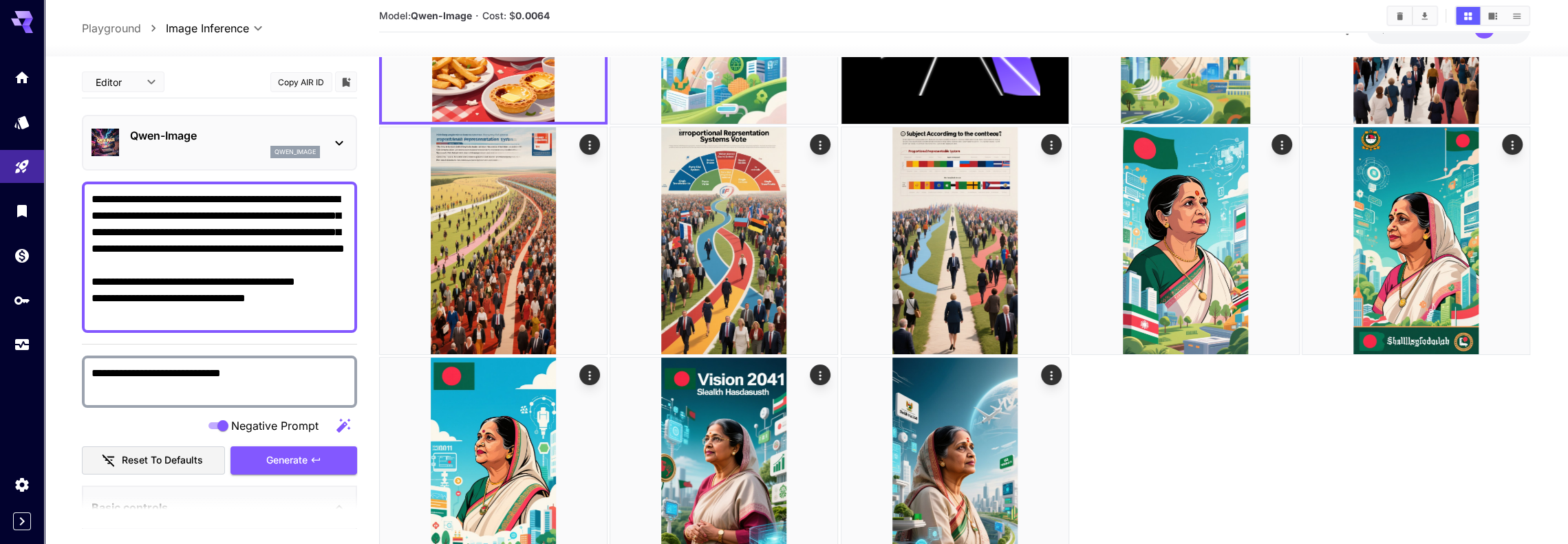
scroll to position [297, 0]
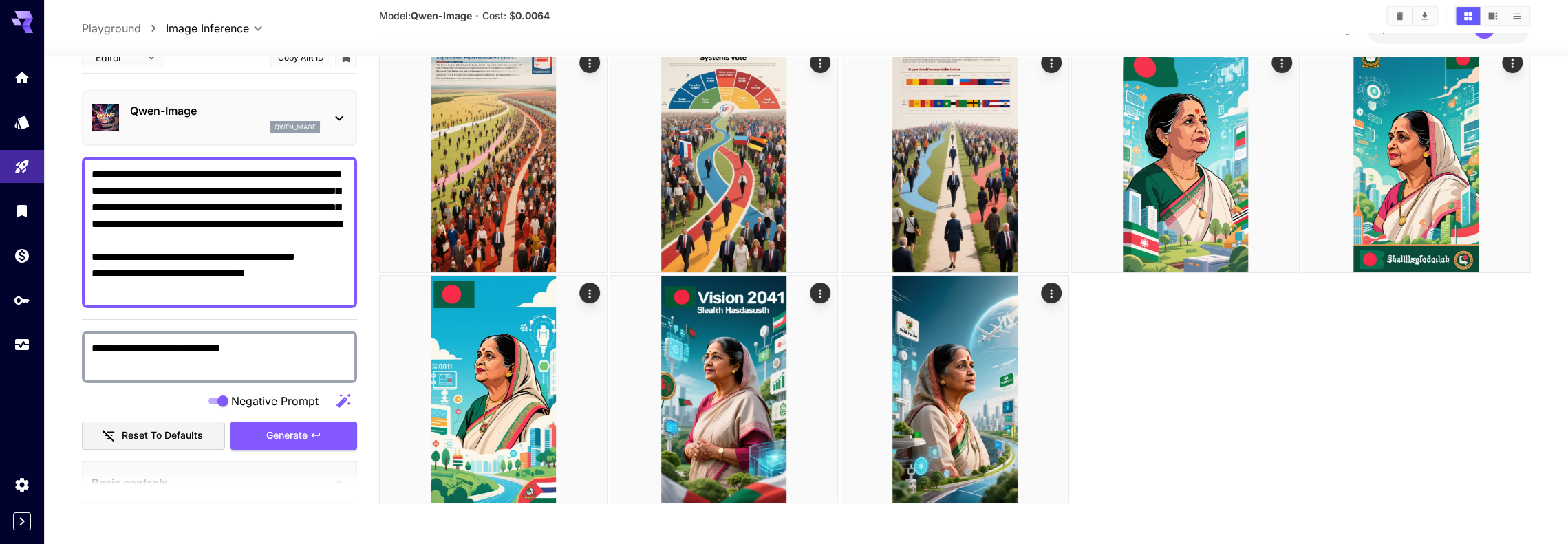
click at [1145, 443] on div at bounding box center [954, 159] width 1150 height 690
click at [1501, 6] on div at bounding box center [1492, 15] width 76 height 20
click at [1513, 16] on icon "Show media in list view" at bounding box center [1517, 16] width 8 height 6
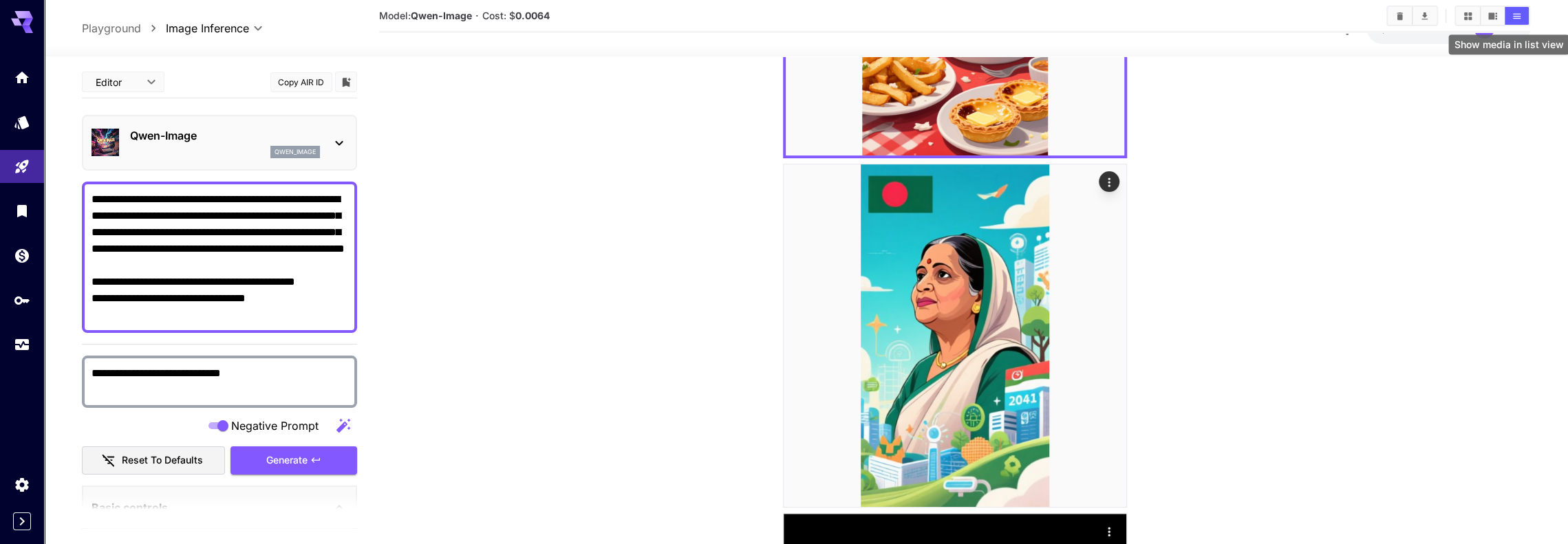
click at [1513, 16] on icon "Show media in list view" at bounding box center [1517, 16] width 8 height 6
click at [1513, 16] on icon "Show media in list view" at bounding box center [1517, 16] width 11 height 11
click at [1470, 16] on icon "Show media in grid view" at bounding box center [1468, 16] width 11 height 11
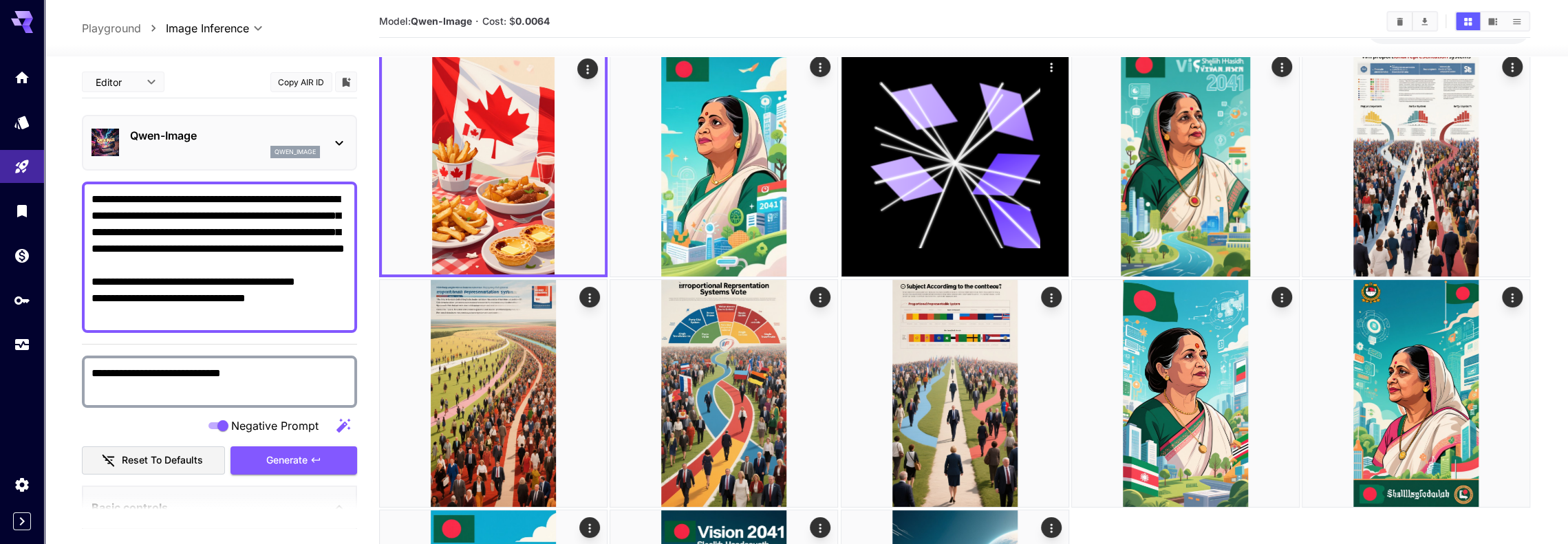
scroll to position [21, 0]
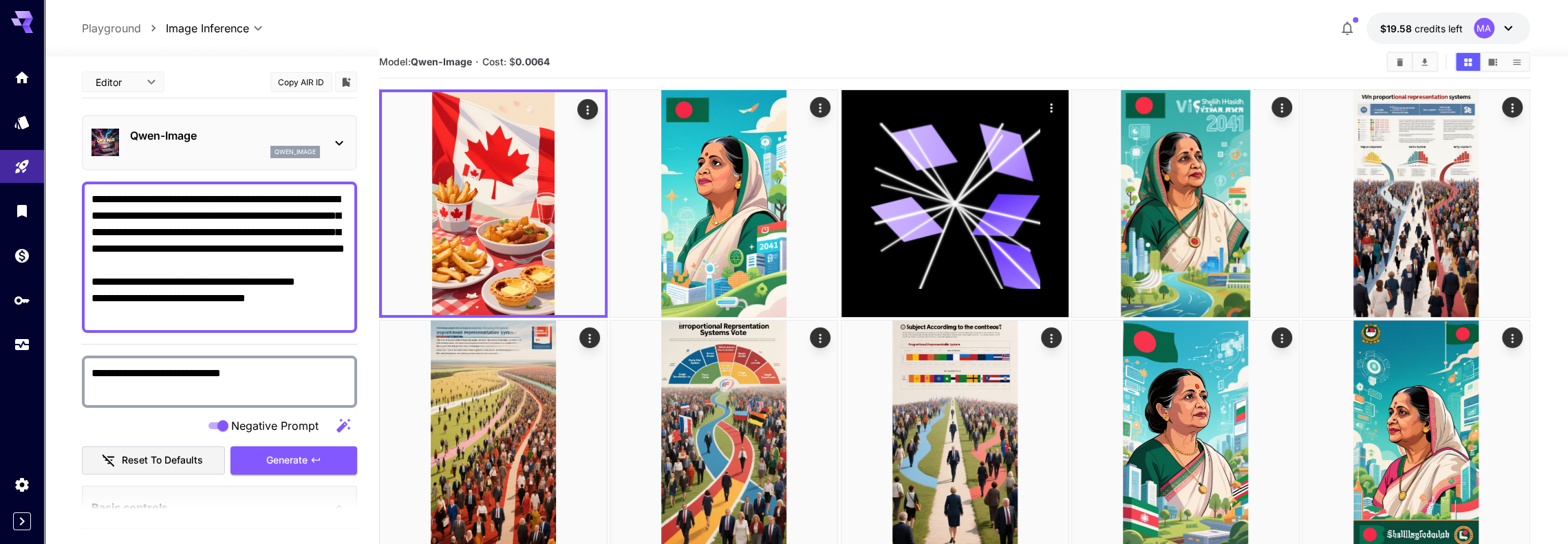
click at [21, 18] on div at bounding box center [22, 16] width 44 height 33
click at [25, 19] on icon at bounding box center [27, 22] width 11 height 8
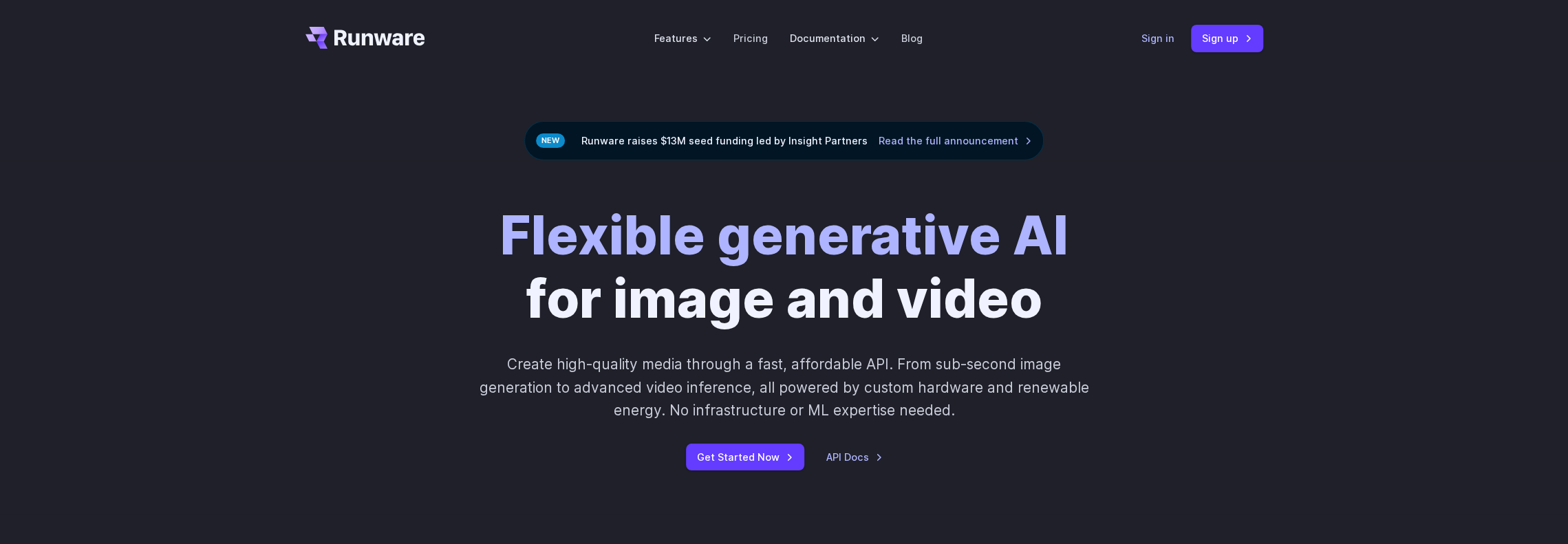
click at [1152, 34] on link "Sign in" at bounding box center [1157, 38] width 33 height 16
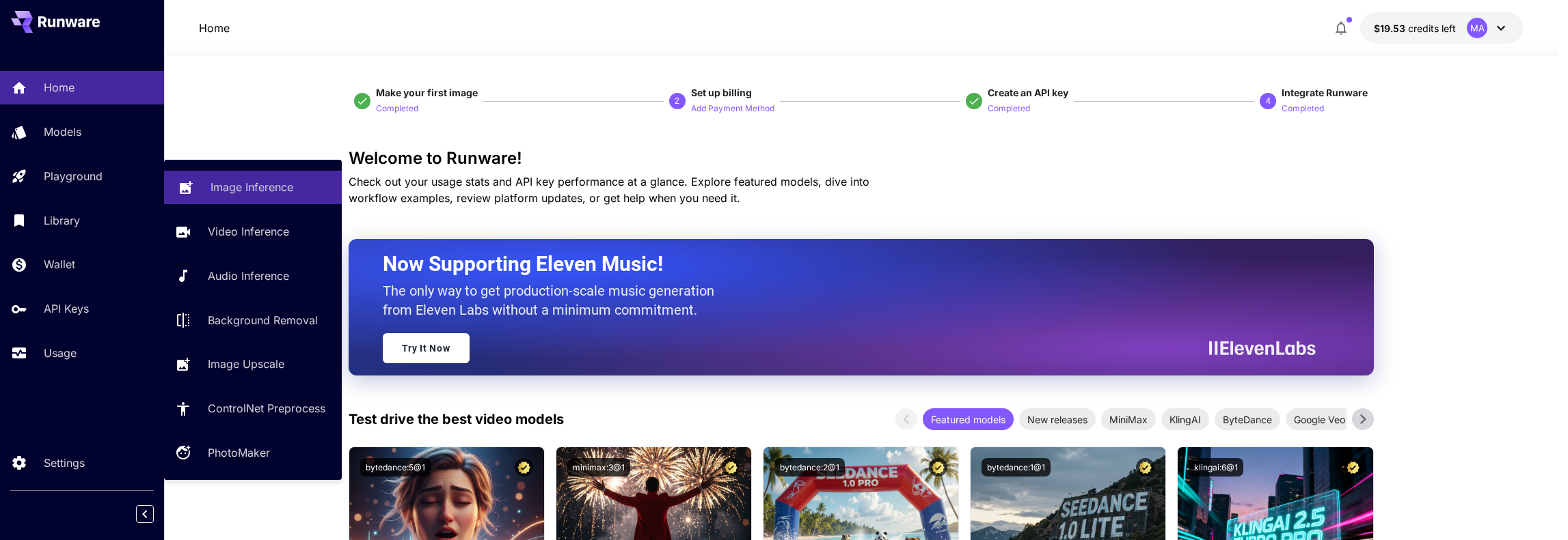
click at [198, 180] on link "Image Inference" at bounding box center [253, 187] width 178 height 33
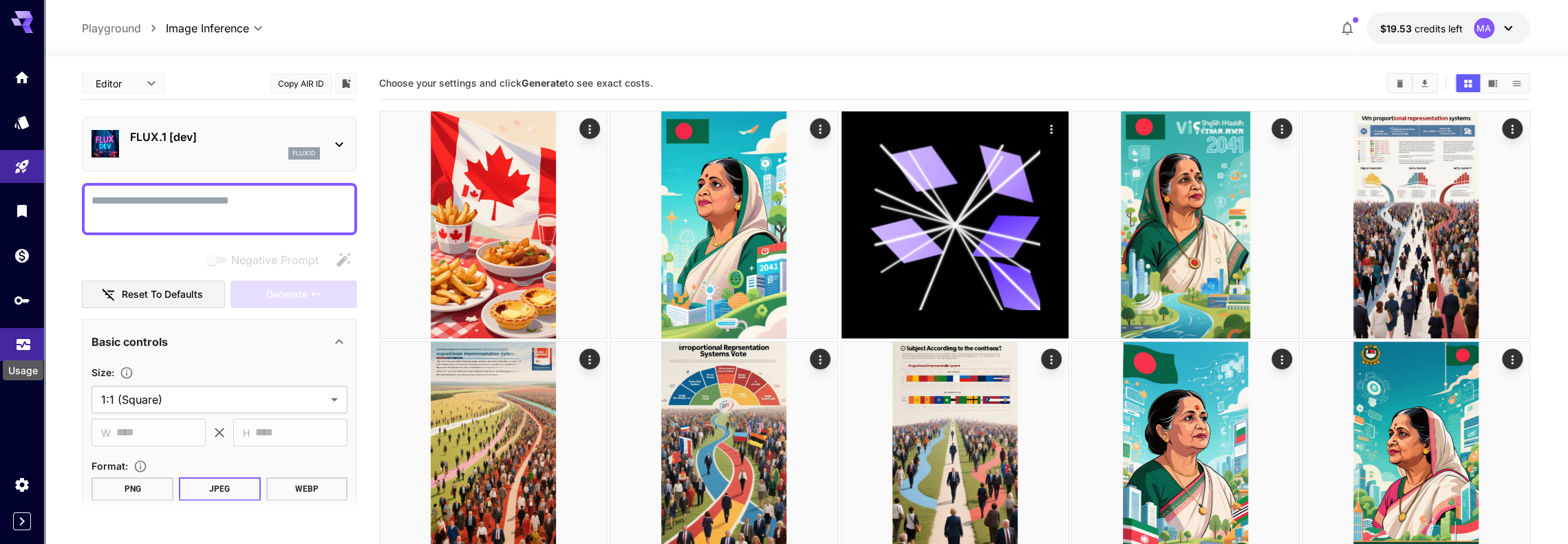
click at [28, 341] on icon "Usage" at bounding box center [24, 339] width 14 height 7
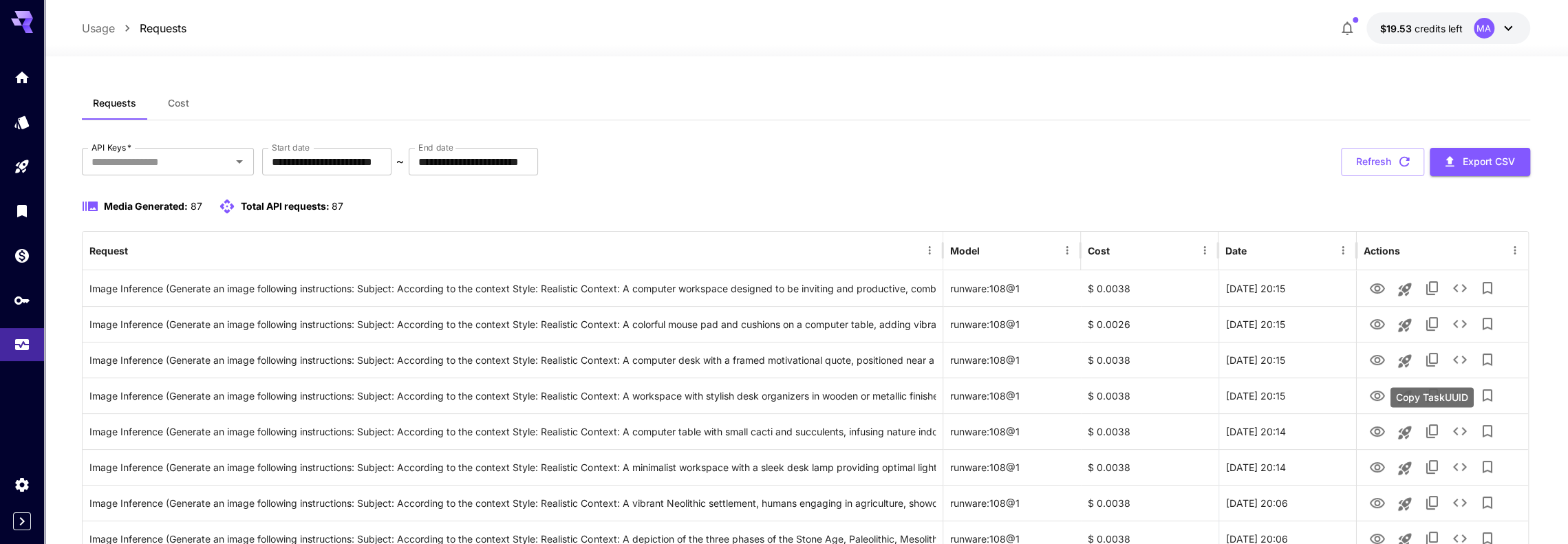
scroll to position [137, 0]
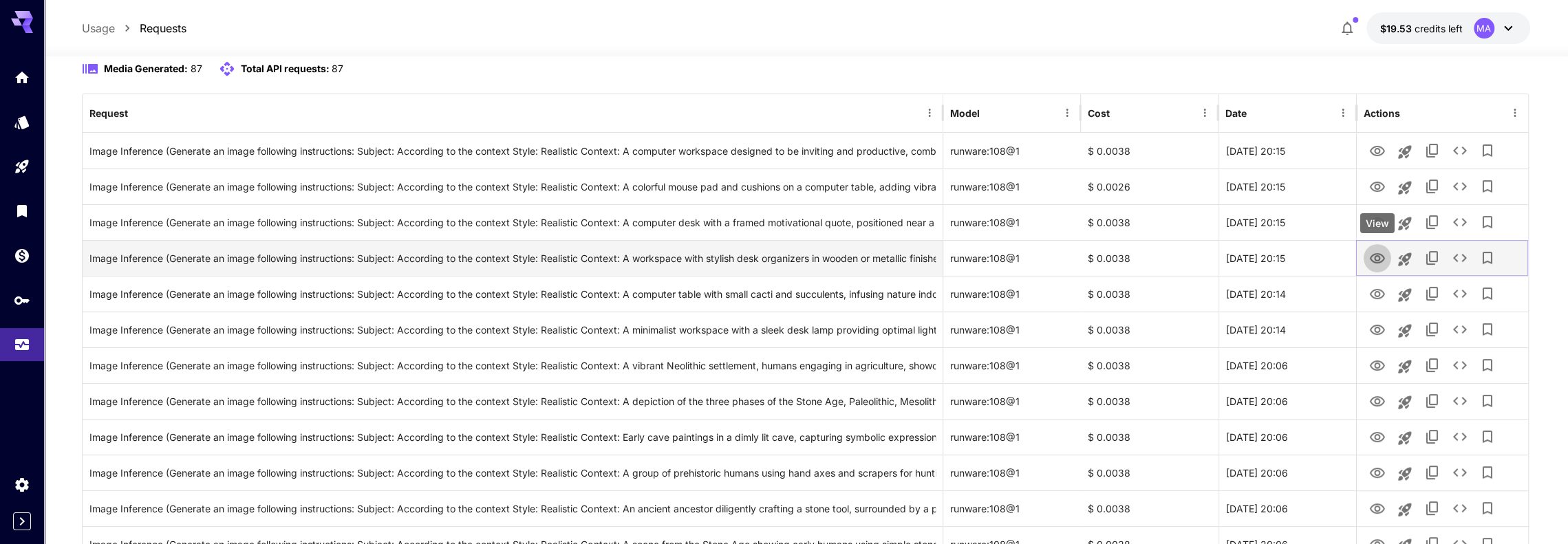
click at [1378, 260] on icon "View" at bounding box center [1377, 258] width 15 height 11
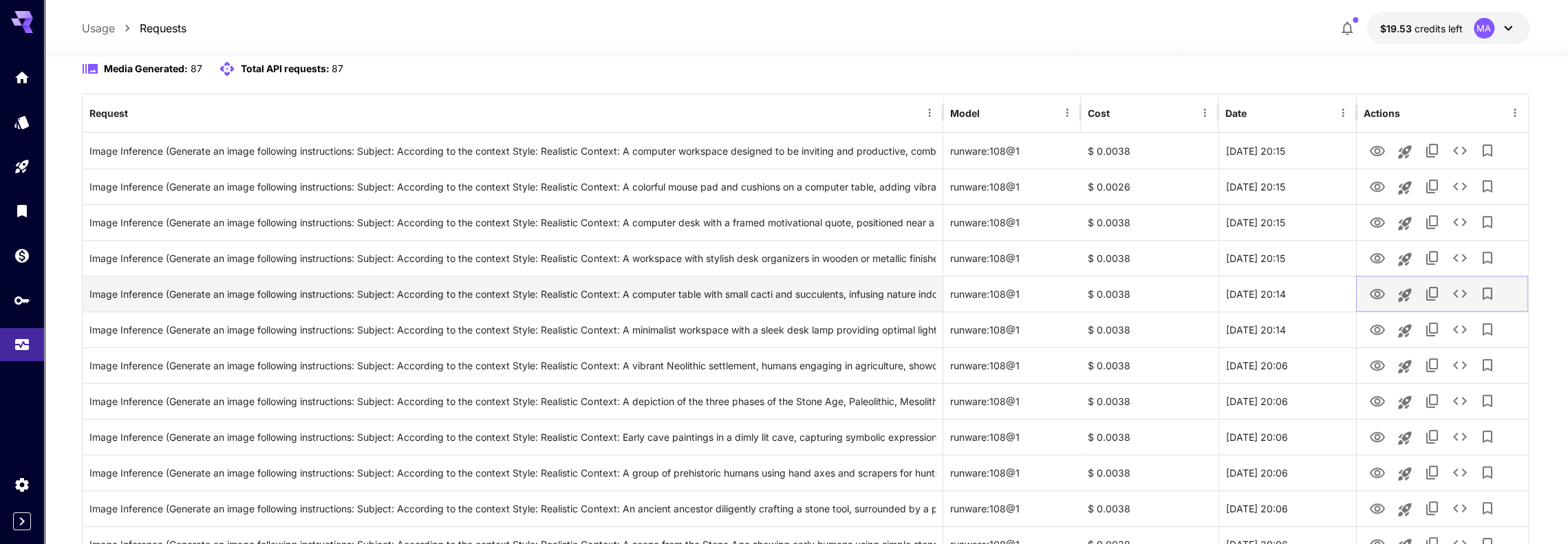
click at [1380, 295] on icon "View" at bounding box center [1377, 294] width 17 height 17
click at [1410, 292] on icon "Launch in playground" at bounding box center [1405, 295] width 17 height 17
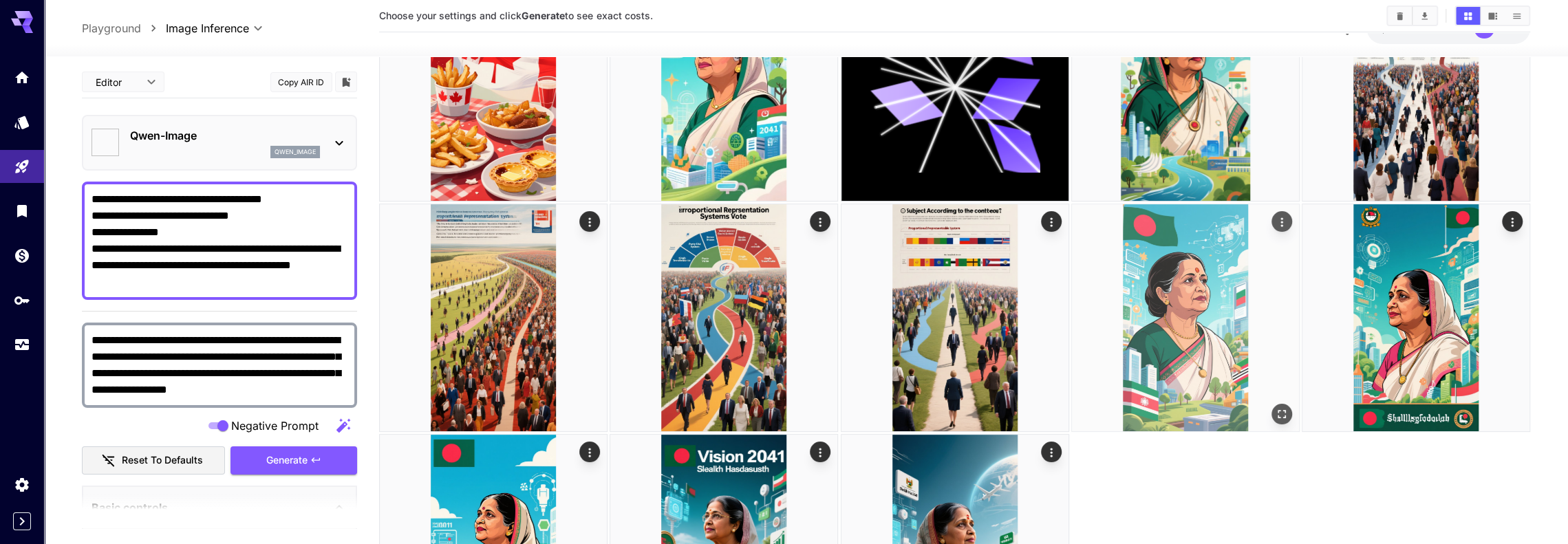
type input "**********"
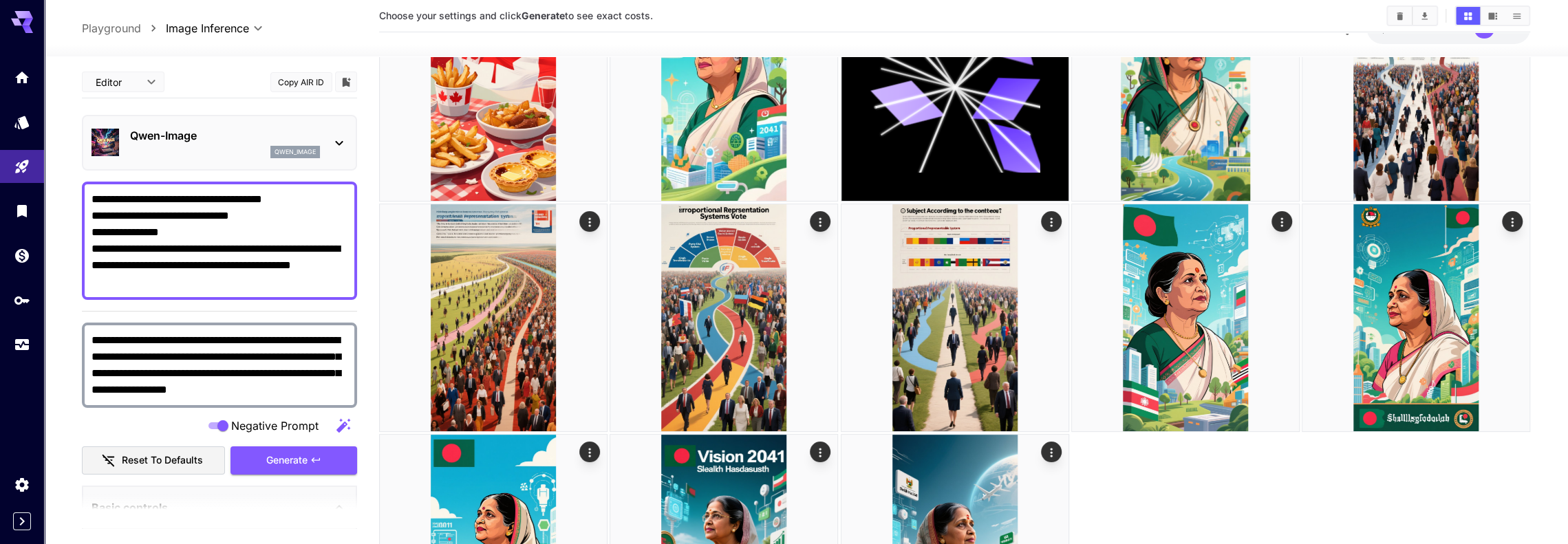
click at [137, 229] on textarea "**********" at bounding box center [219, 240] width 256 height 99
paste textarea "*****"
type textarea "**********"
click at [287, 462] on span "Generate" at bounding box center [287, 461] width 41 height 18
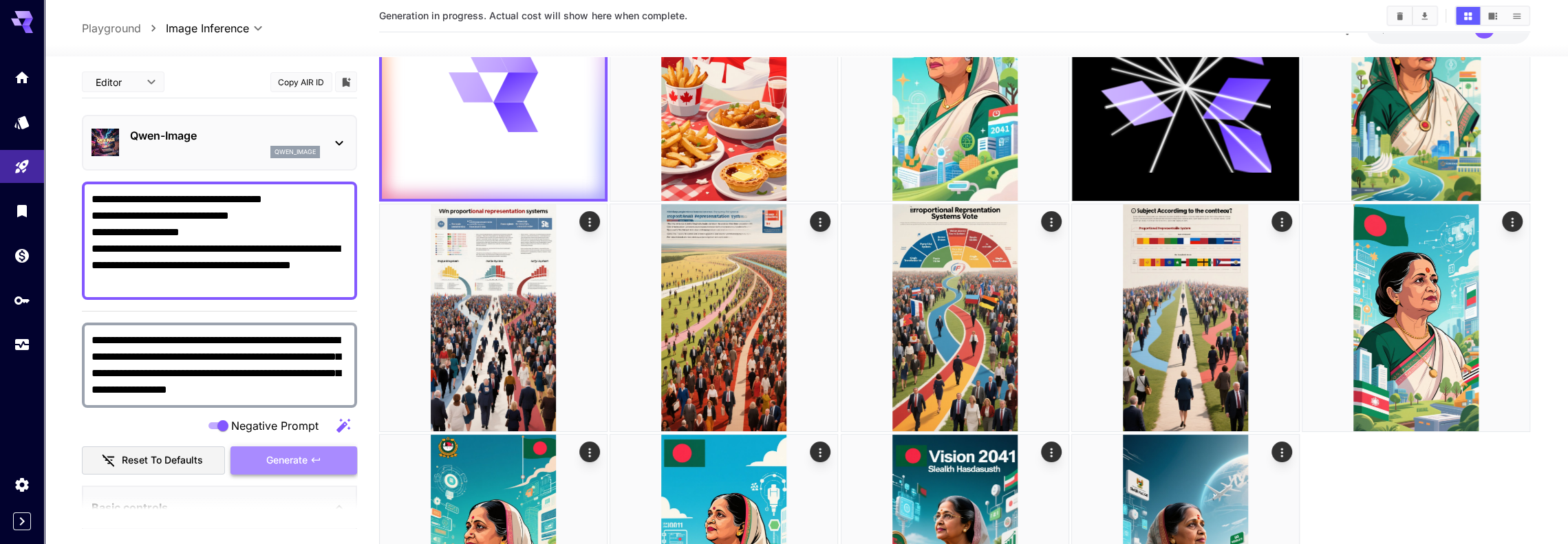
click at [287, 462] on span "Generate" at bounding box center [287, 461] width 41 height 18
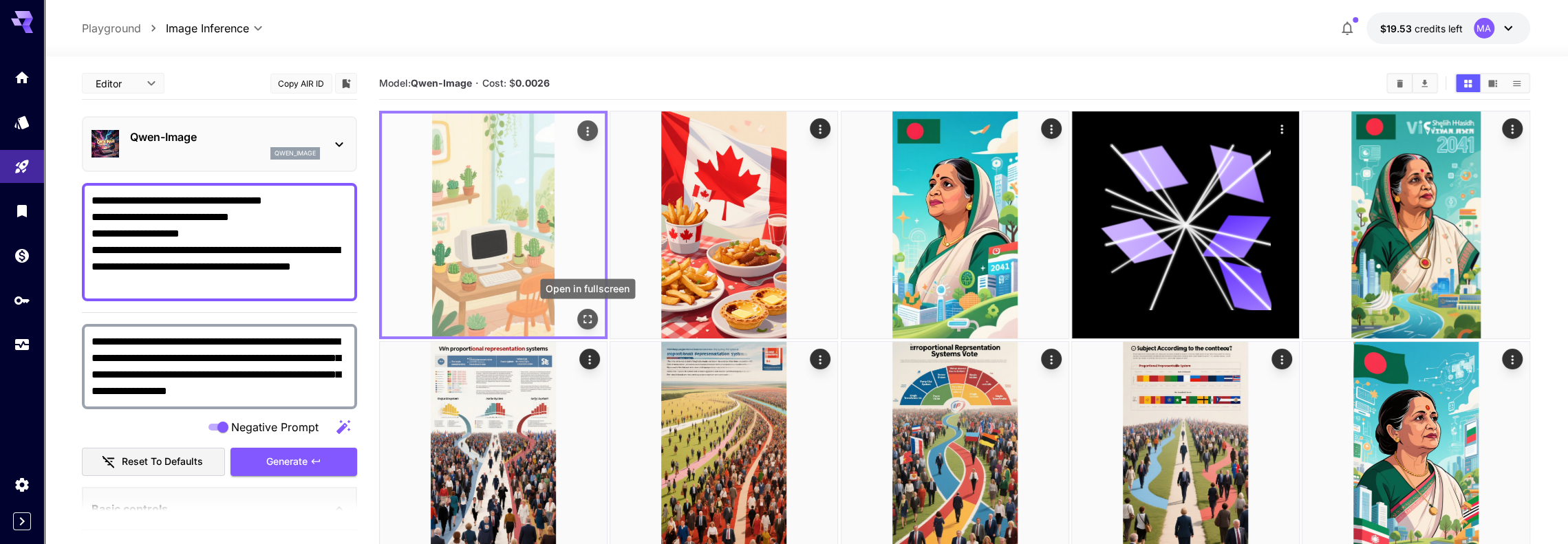
click at [596, 320] on button "Open in fullscreen" at bounding box center [587, 319] width 20 height 20
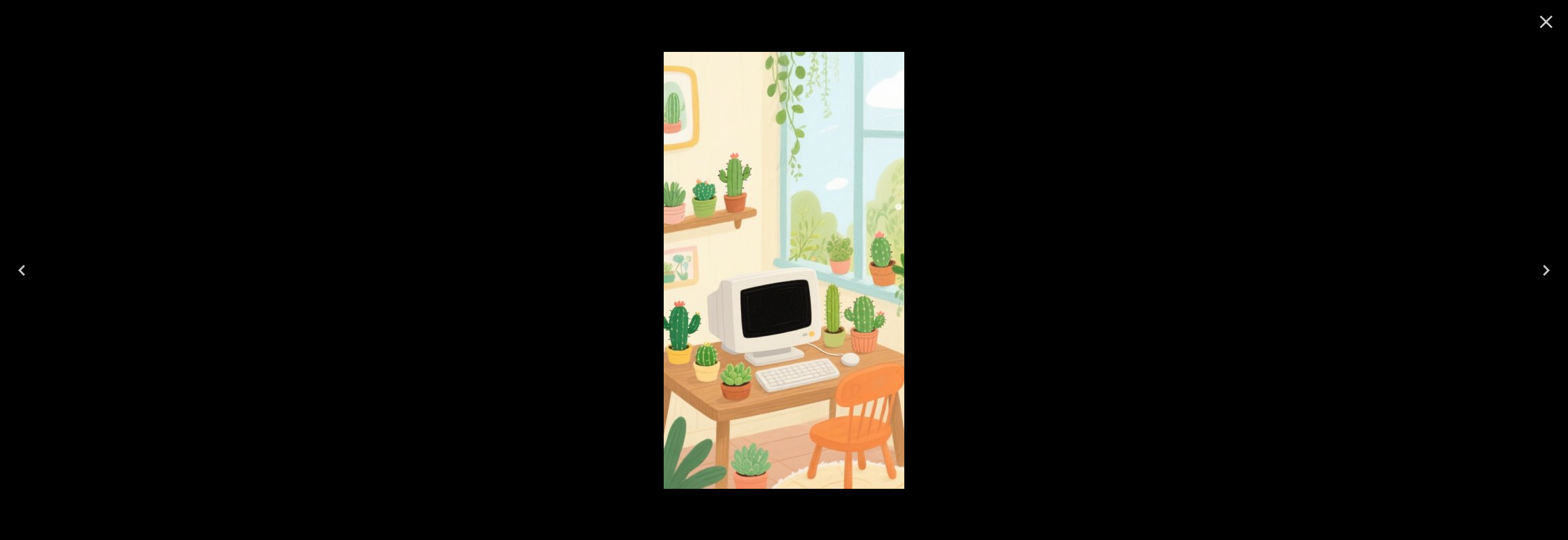
click at [861, 316] on img at bounding box center [784, 271] width 241 height 437
click at [1542, 19] on icon "Close" at bounding box center [1546, 22] width 13 height 13
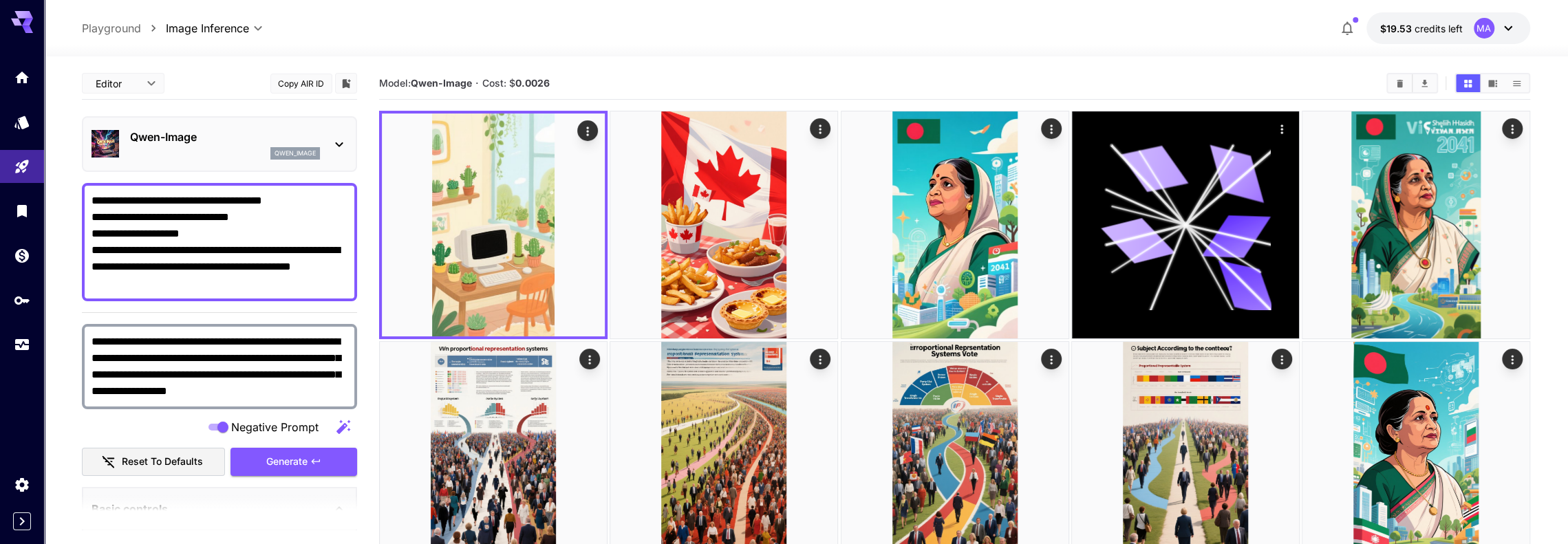
click at [212, 233] on textarea "**********" at bounding box center [219, 242] width 256 height 99
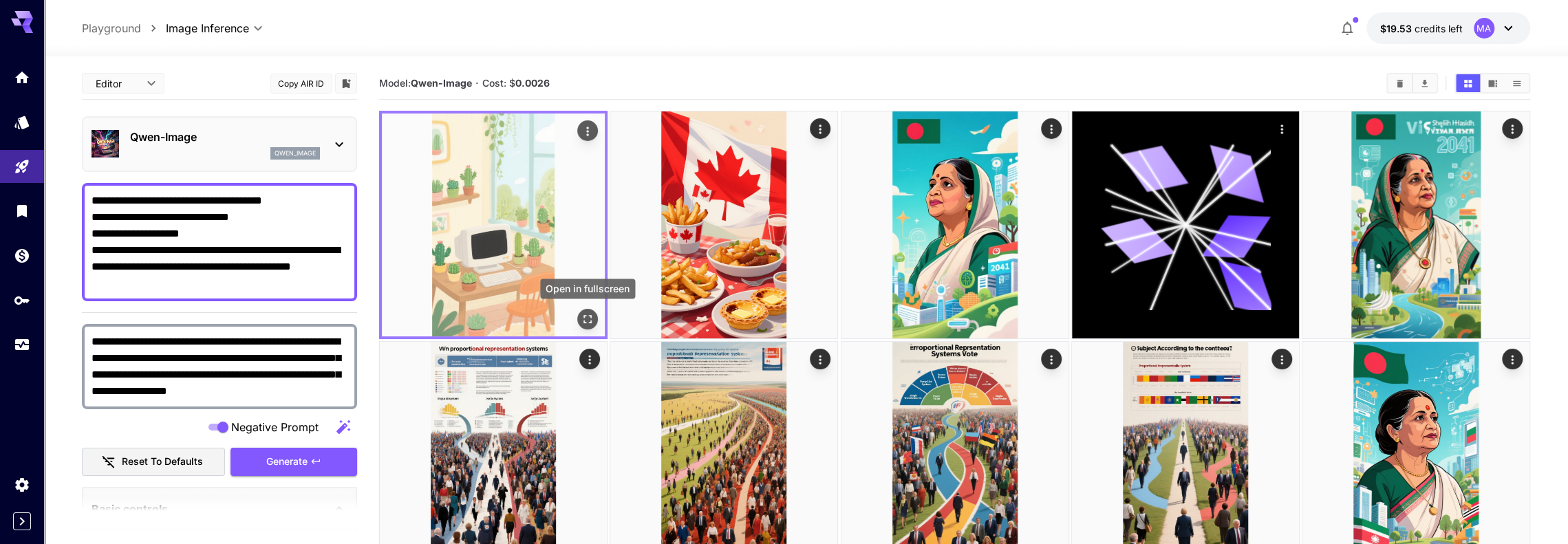
click at [591, 322] on icon "Open in fullscreen" at bounding box center [587, 320] width 8 height 8
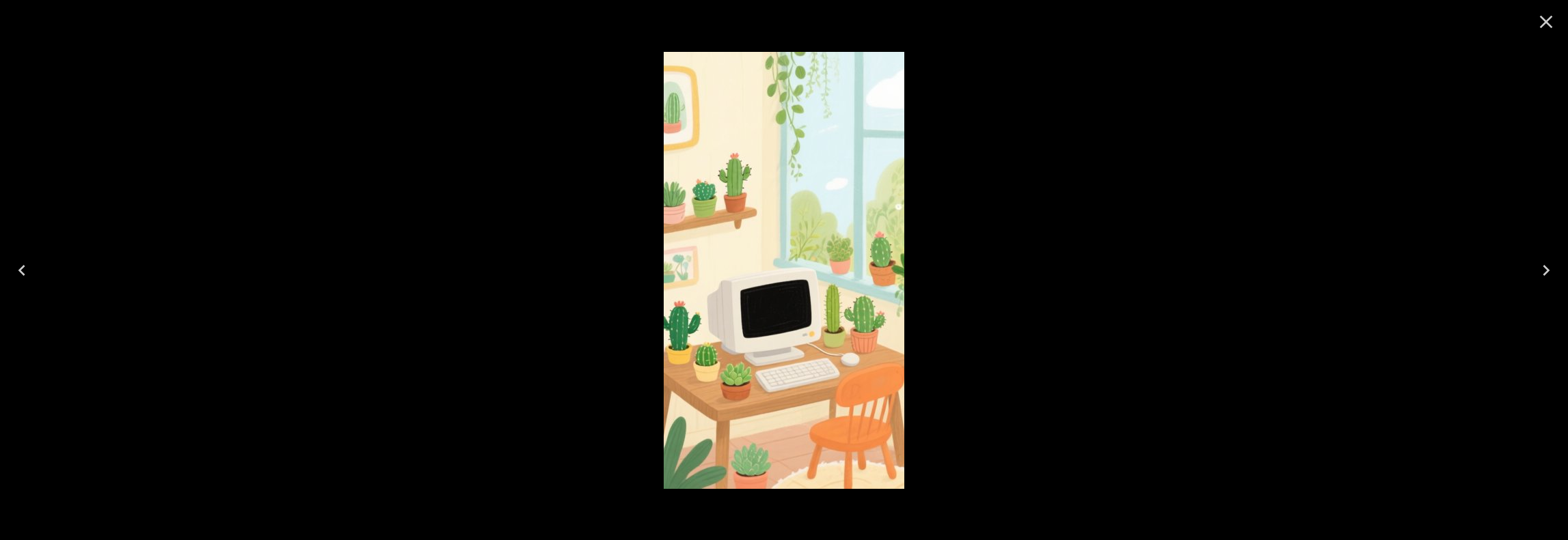
click at [766, 253] on img at bounding box center [784, 271] width 241 height 437
click at [1549, 15] on icon "Close" at bounding box center [1546, 22] width 22 height 22
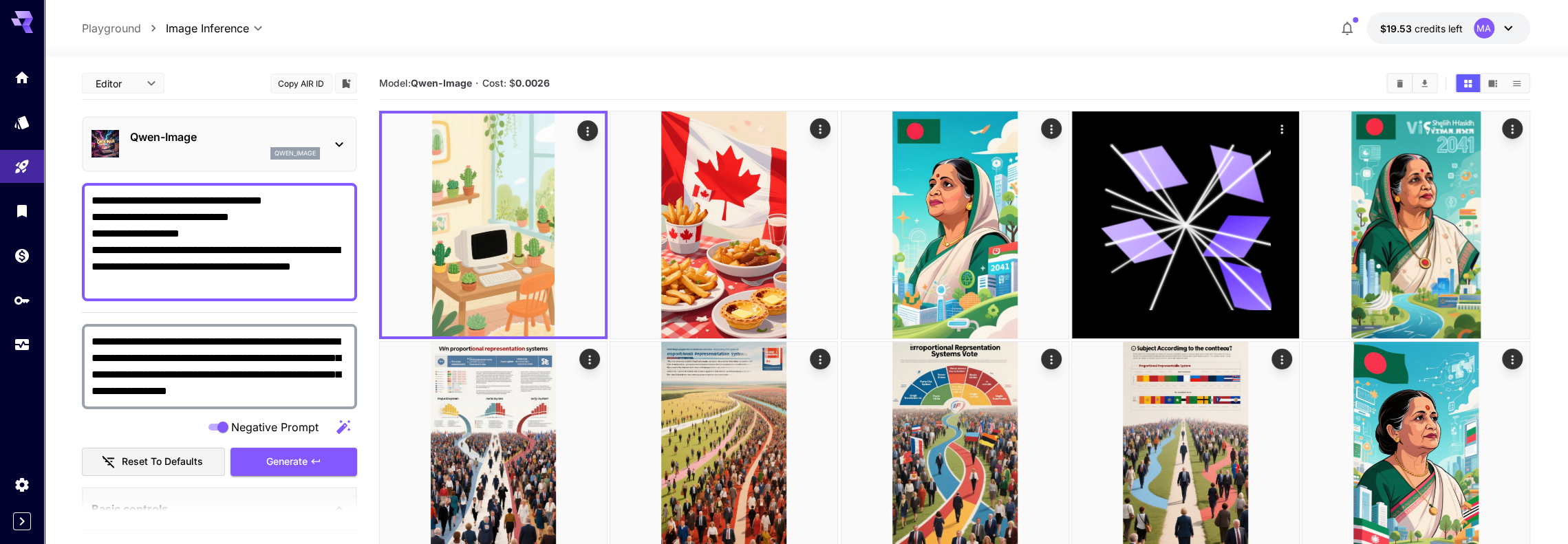
drag, startPoint x: 133, startPoint y: 218, endPoint x: 278, endPoint y: 215, distance: 145.0
click at [278, 215] on textarea "**********" at bounding box center [219, 242] width 256 height 99
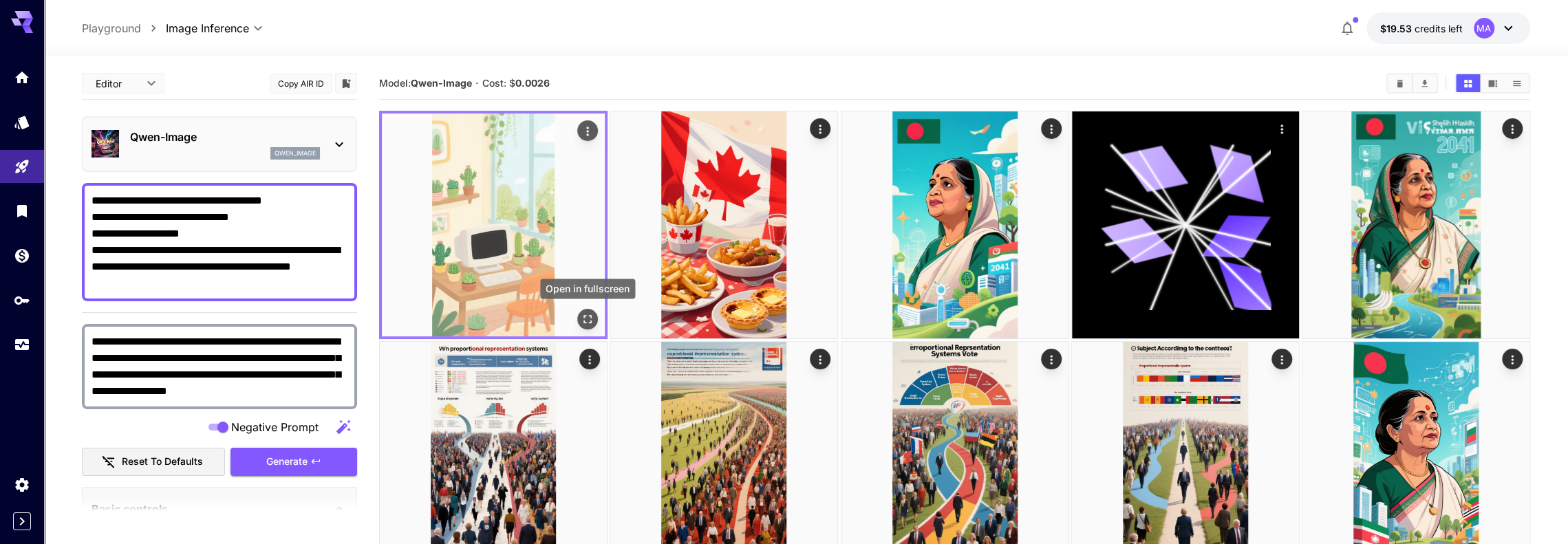
click at [579, 318] on button "Open in fullscreen" at bounding box center [587, 319] width 20 height 20
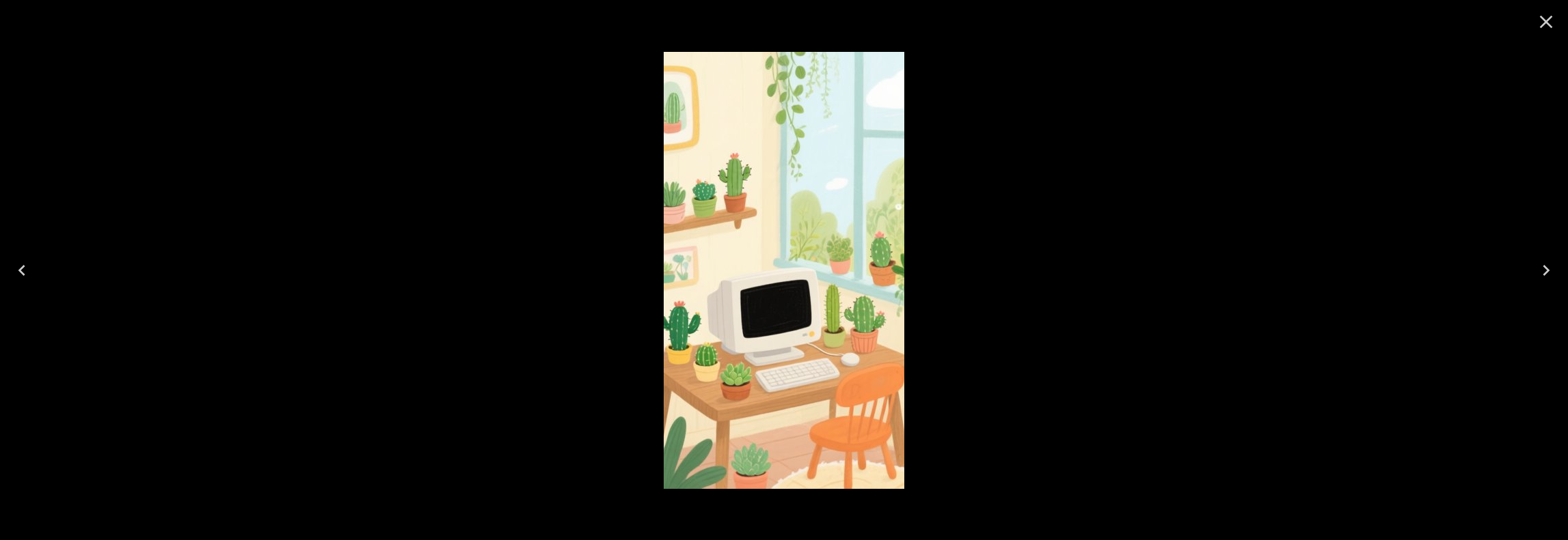
drag, startPoint x: 1388, startPoint y: 262, endPoint x: 1567, endPoint y: 182, distance: 196.1
click at [1389, 262] on div at bounding box center [784, 270] width 1568 height 540
click at [1551, 19] on icon "Close" at bounding box center [1546, 22] width 22 height 22
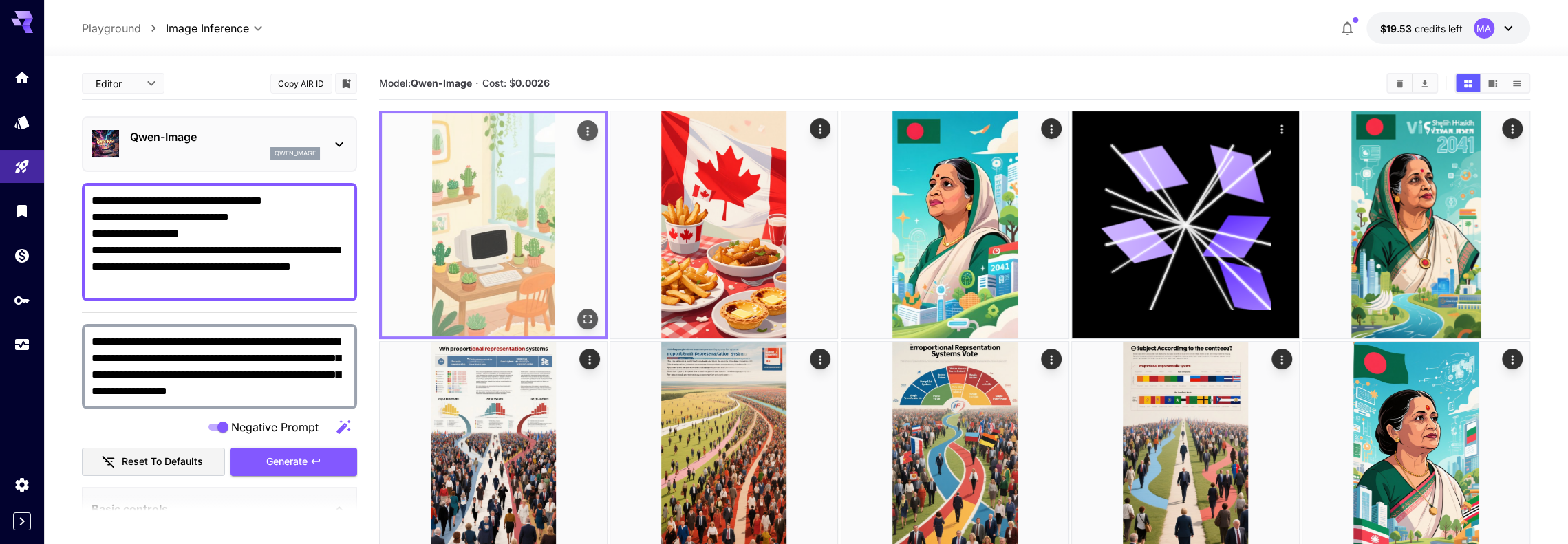
click at [504, 239] on img at bounding box center [493, 225] width 223 height 223
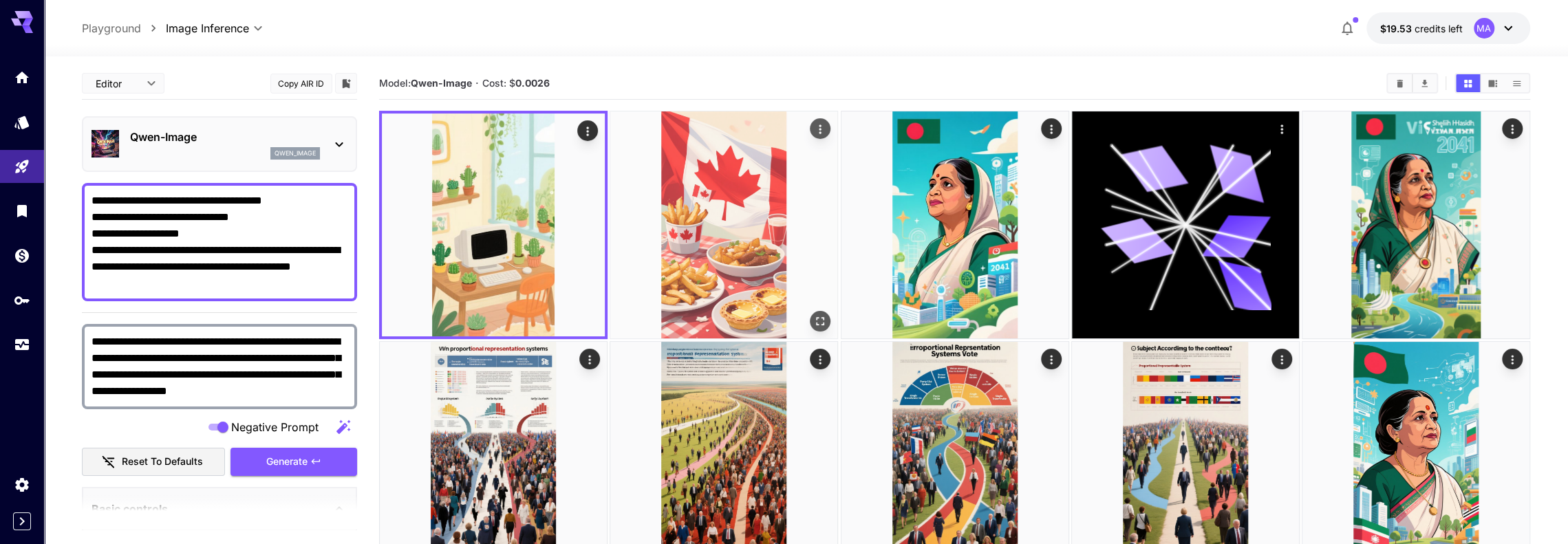
click at [753, 225] on img at bounding box center [724, 225] width 227 height 227
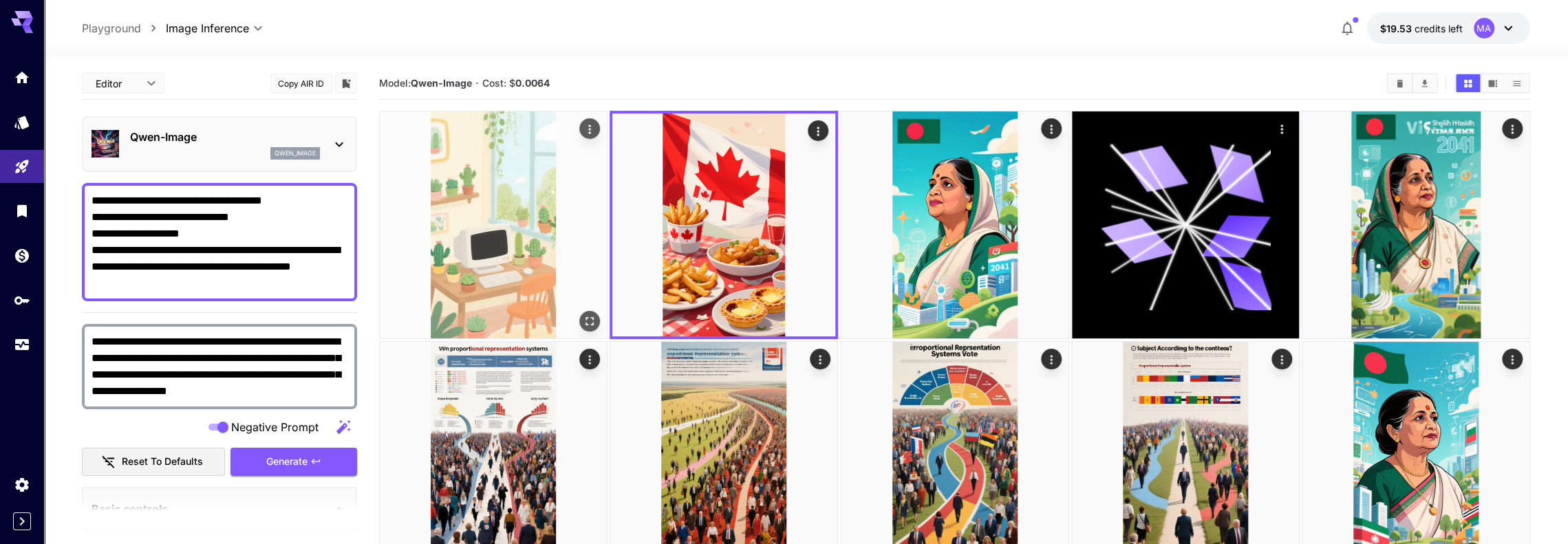
click at [547, 238] on img at bounding box center [493, 225] width 227 height 227
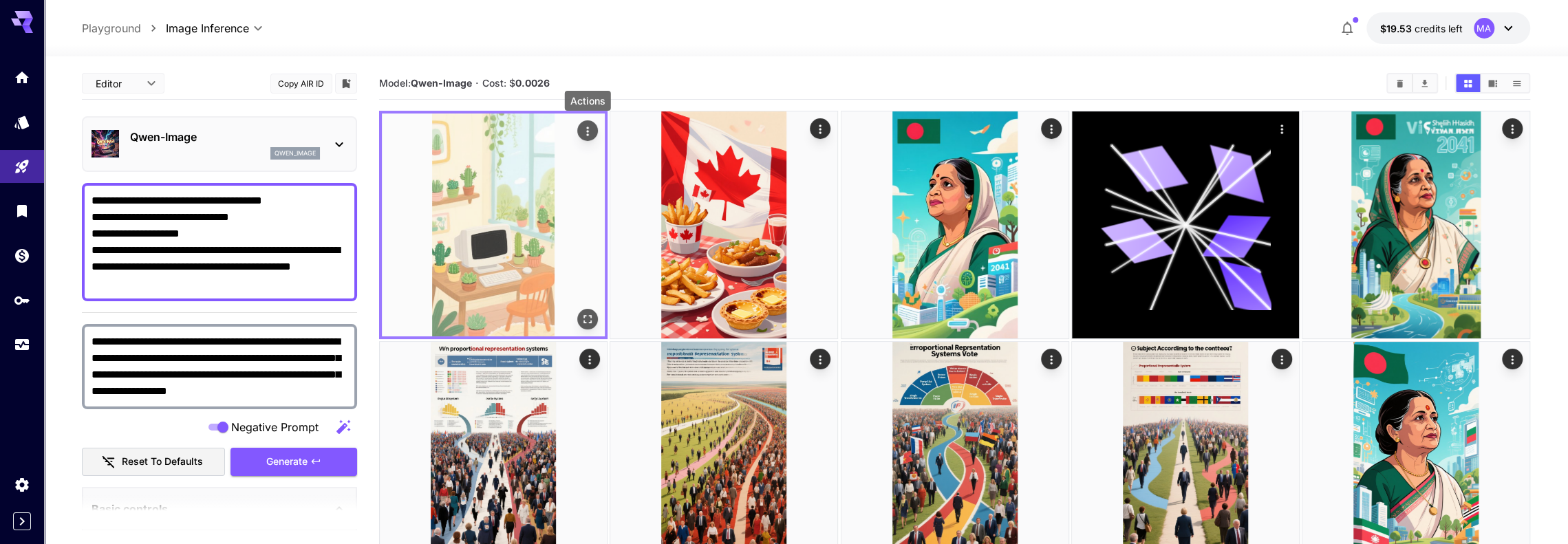
click at [587, 126] on icon "Actions" at bounding box center [587, 132] width 14 height 14
